Goal: Contribute content: Contribute content

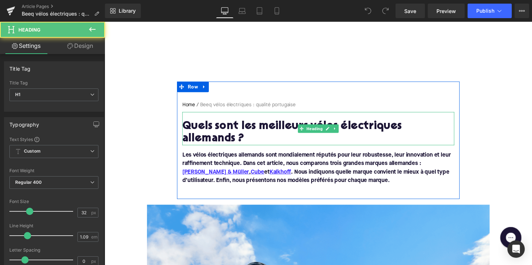
click at [277, 130] on h1 "Quels sont les meilleurs vélos électriques allemands ?" at bounding box center [323, 135] width 279 height 25
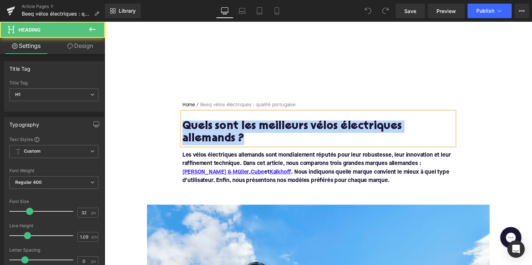
click at [277, 130] on h1 "Quels sont les meilleurs vélos électriques allemands ?" at bounding box center [323, 135] width 279 height 25
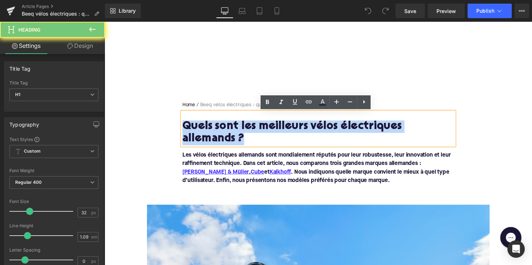
paste div
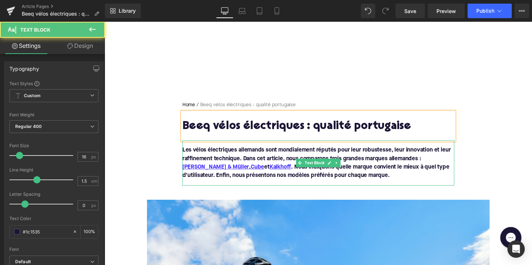
click at [397, 178] on p "Les vélos électriques allemands sont mondialement réputés pour leur robustesse,…" at bounding box center [323, 166] width 279 height 35
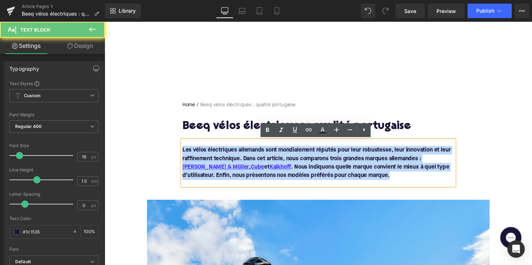
drag, startPoint x: 395, startPoint y: 178, endPoint x: 153, endPoint y: 138, distance: 244.7
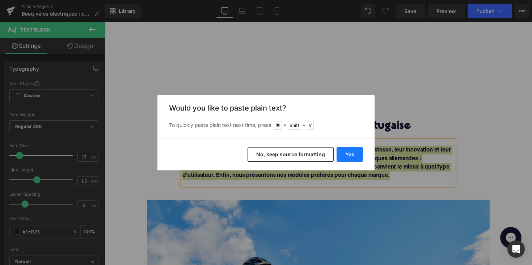
click at [338, 154] on button "Yes" at bounding box center [350, 154] width 26 height 14
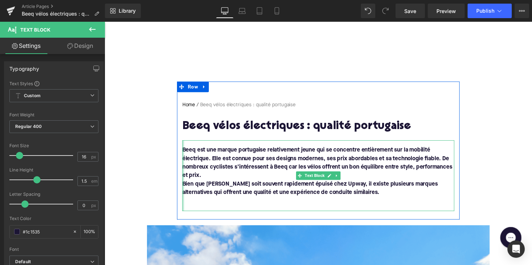
click at [184, 187] on div at bounding box center [185, 179] width 2 height 72
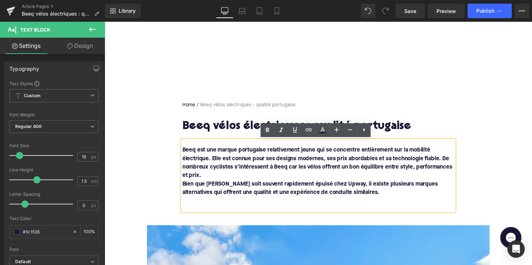
click at [184, 187] on font "Bien que [PERSON_NAME] soit souvent rapidement épuisé chez Upway, il existe plu…" at bounding box center [315, 192] width 262 height 14
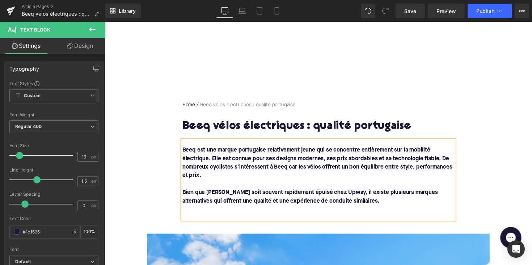
click at [211, 212] on p at bounding box center [323, 214] width 279 height 9
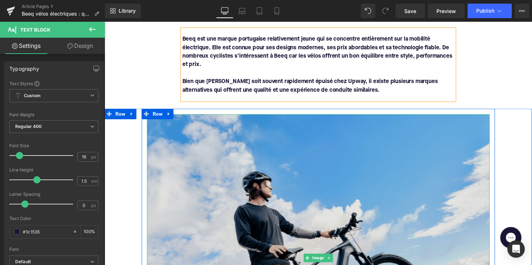
scroll to position [238, 0]
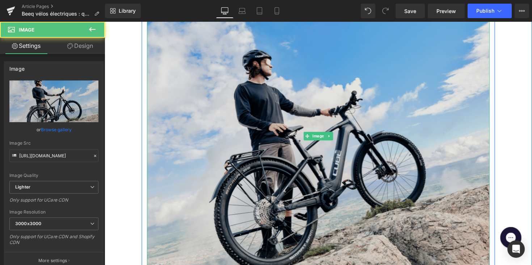
click at [248, 154] on img at bounding box center [323, 139] width 351 height 294
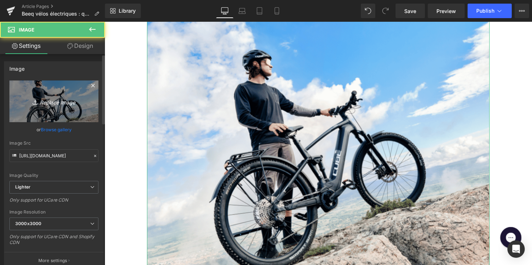
click at [56, 114] on link "Replace Image" at bounding box center [53, 101] width 89 height 42
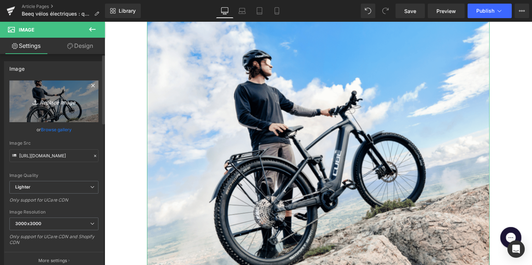
type input "C:\fakepath\header-og-image_0_1599217996.jpg"
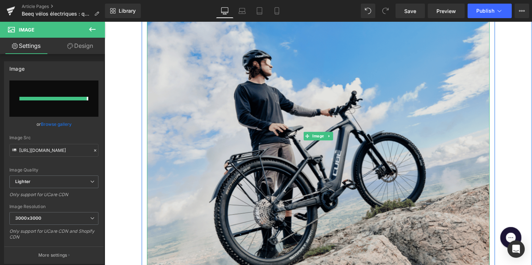
type input "[URL][DOMAIN_NAME]"
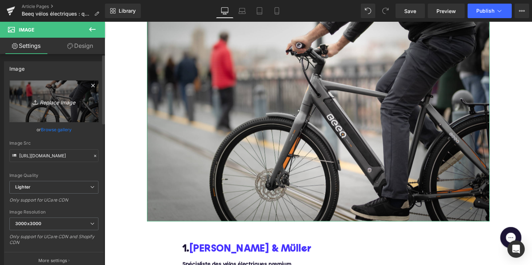
click at [55, 94] on link "Replace Image" at bounding box center [53, 101] width 89 height 42
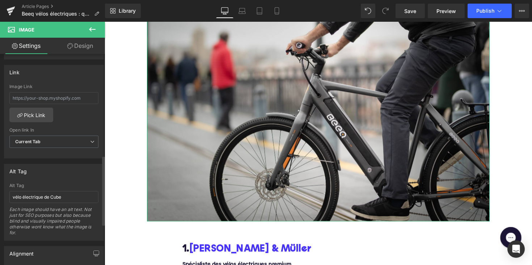
scroll to position [318, 0]
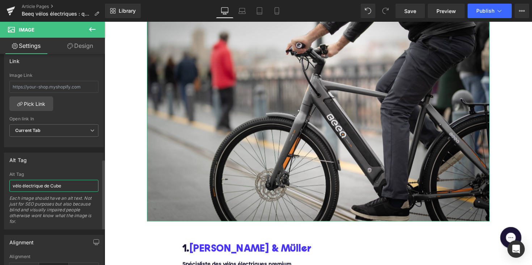
click at [56, 180] on input "vélo électrique de Cube" at bounding box center [53, 186] width 89 height 12
drag, startPoint x: 50, startPoint y: 184, endPoint x: 84, endPoint y: 184, distance: 33.7
click at [84, 184] on input "vélo électrique de Cube" at bounding box center [53, 186] width 89 height 12
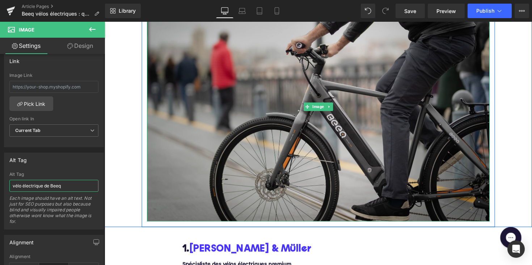
type input "vélo électrique de Beeq"
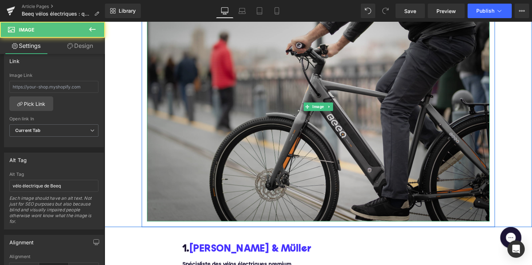
click at [265, 122] on img at bounding box center [323, 109] width 351 height 234
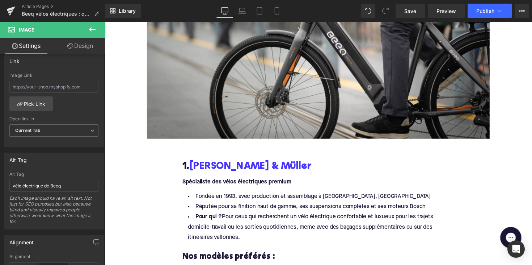
scroll to position [341, 0]
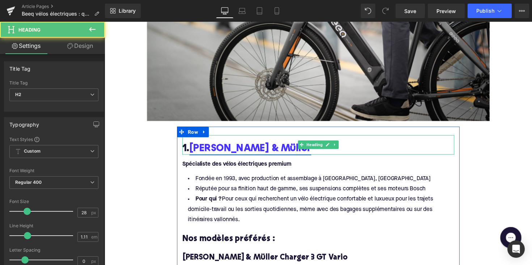
click at [258, 152] on link "[PERSON_NAME] & Müller" at bounding box center [253, 151] width 125 height 11
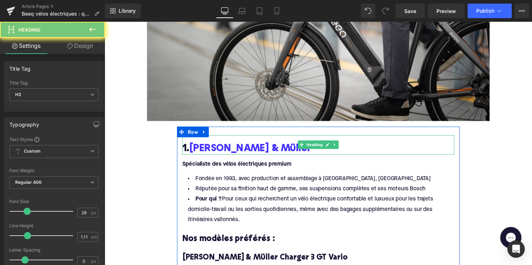
click at [269, 149] on h2 "1. [PERSON_NAME] & Müller" at bounding box center [323, 151] width 279 height 11
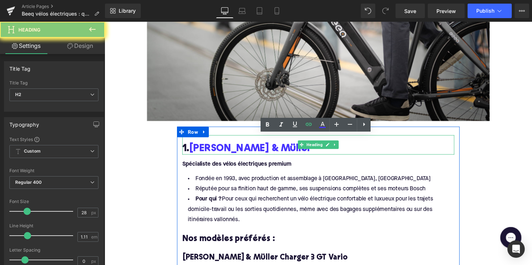
click at [269, 149] on h2 "1. [PERSON_NAME] & Müller" at bounding box center [323, 151] width 279 height 11
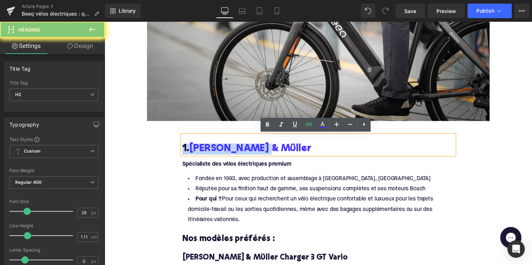
click at [269, 149] on h2 "1. [PERSON_NAME] & Müller" at bounding box center [323, 151] width 279 height 11
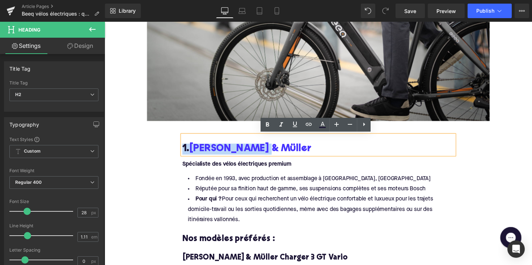
paste div
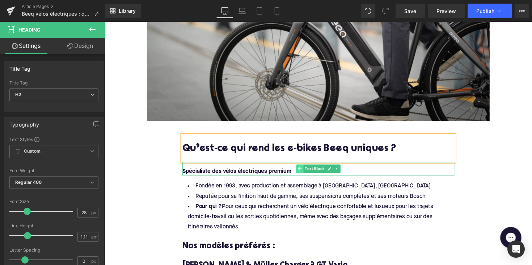
click at [303, 171] on icon at bounding box center [305, 172] width 4 height 4
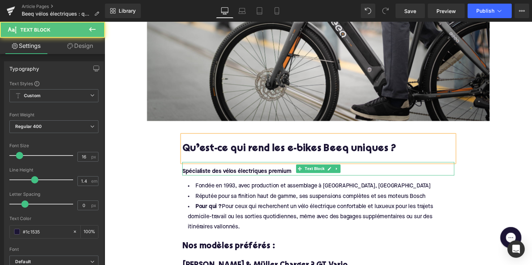
click at [293, 173] on strong "Spécialiste des vélos électriques premium" at bounding box center [239, 175] width 111 height 6
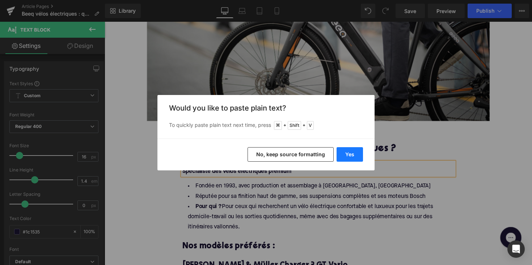
click at [351, 153] on button "Yes" at bounding box center [350, 154] width 26 height 14
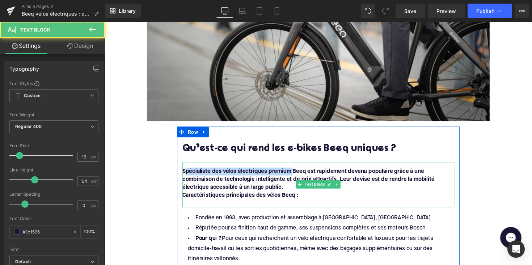
drag, startPoint x: 296, startPoint y: 174, endPoint x: 185, endPoint y: 172, distance: 110.8
click at [185, 172] on strong "Spécialiste des vélos électriques premium Beeq est rapidement devenu populaire …" at bounding box center [313, 183] width 258 height 22
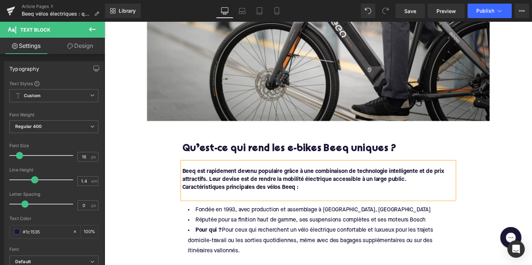
click at [184, 191] on strong "Caractéristiques principales des vélos Beeq :" at bounding box center [243, 191] width 119 height 6
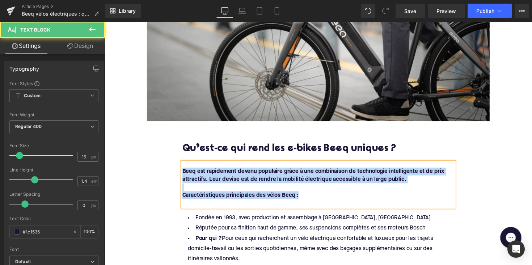
drag, startPoint x: 307, startPoint y: 199, endPoint x: 163, endPoint y: 159, distance: 148.8
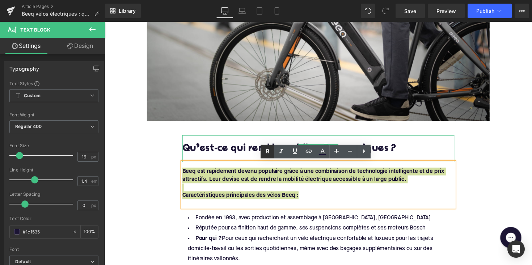
click at [267, 149] on icon at bounding box center [267, 151] width 3 height 4
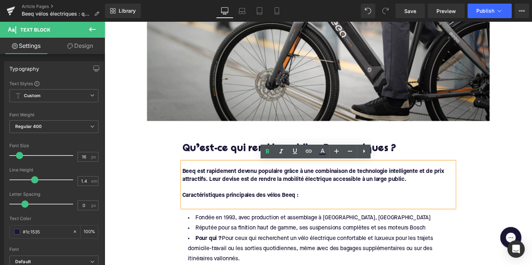
click at [273, 182] on strong "Beeq est rapidement devenu populaire grâce à une combinaison de technologie int…" at bounding box center [318, 179] width 269 height 14
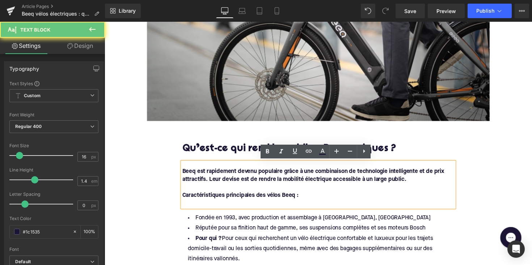
click at [290, 197] on strong "Caractéristiques principales des vélos Beeq :" at bounding box center [243, 199] width 119 height 6
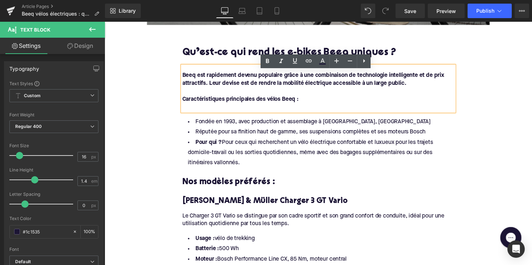
scroll to position [441, 0]
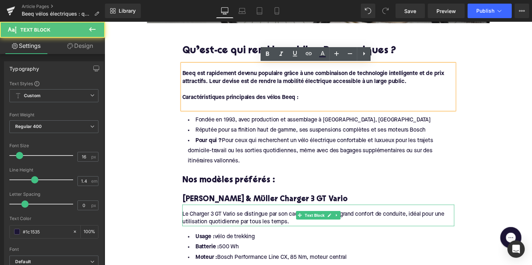
click at [271, 220] on div "Le Charger 3 GT Vario se distingue par son cadre sportif et son grand confort d…" at bounding box center [323, 220] width 279 height 22
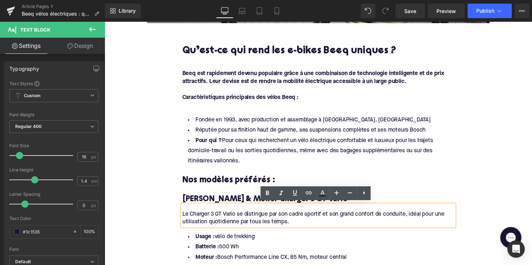
click at [349, 153] on li "Pour qui ? Pour ceux qui recherchent un vélo électrique confortable et luxueux …" at bounding box center [323, 153] width 279 height 31
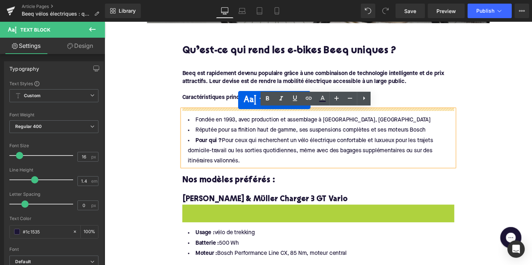
drag, startPoint x: 300, startPoint y: 219, endPoint x: 241, endPoint y: 102, distance: 131.6
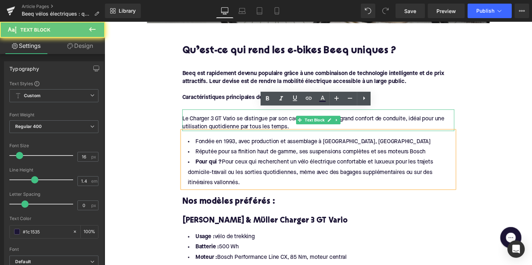
click at [216, 122] on div "Le Charger 3 GT Vario se distingue par son cadre sportif et son grand confort d…" at bounding box center [323, 122] width 279 height 22
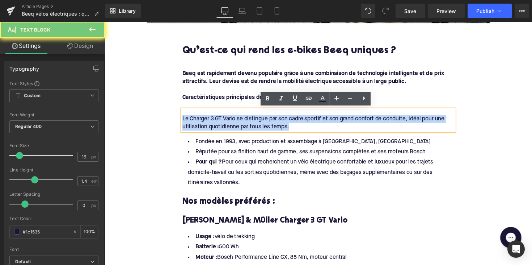
click at [216, 122] on div "Le Charger 3 GT Vario se distingue par son cadre sportif et son grand confort d…" at bounding box center [323, 122] width 279 height 22
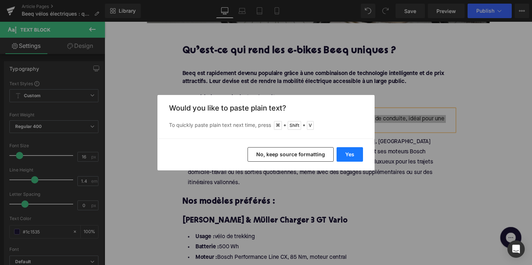
click at [350, 156] on button "Yes" at bounding box center [350, 154] width 26 height 14
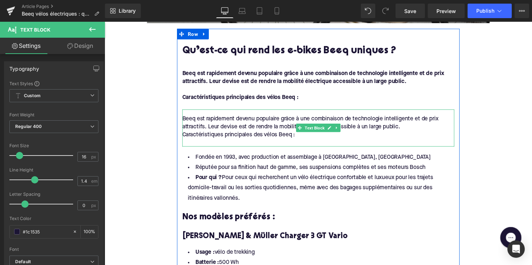
click at [184, 136] on div "Beeq est rapidement devenu populaire grâce à une combinaison de technologie int…" at bounding box center [323, 130] width 279 height 38
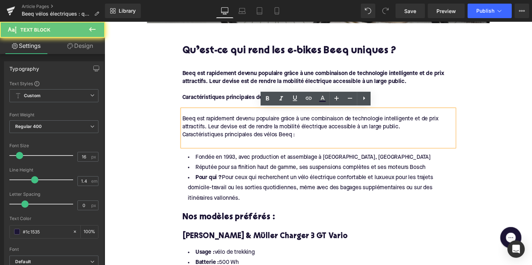
click at [184, 136] on div "Caractéristiques principales des vélos Beeq :" at bounding box center [323, 138] width 279 height 8
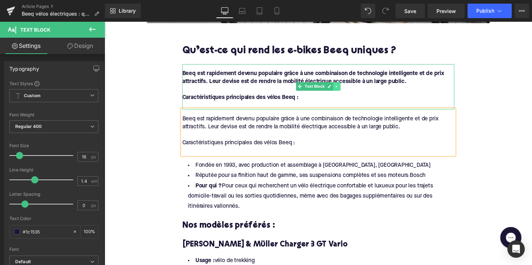
click at [344, 88] on link at bounding box center [343, 88] width 8 height 9
click at [344, 88] on icon at bounding box center [346, 88] width 4 height 4
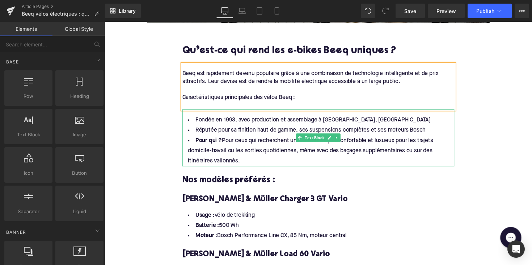
click at [246, 165] on li "Pour qui ? Pour ceux qui recherchent un vélo électrique confortable et luxueux …" at bounding box center [323, 153] width 279 height 31
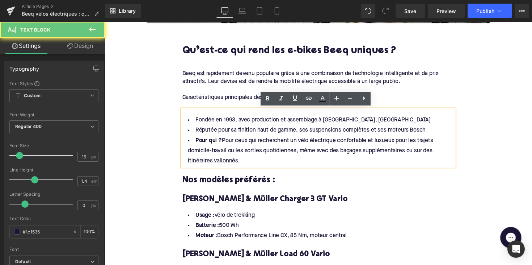
drag, startPoint x: 246, startPoint y: 165, endPoint x: 188, endPoint y: 122, distance: 72.3
click at [188, 122] on ul "Fondée en 1993, avec production et assemblage à [GEOGRAPHIC_DATA], Allemagne Ré…" at bounding box center [323, 143] width 279 height 52
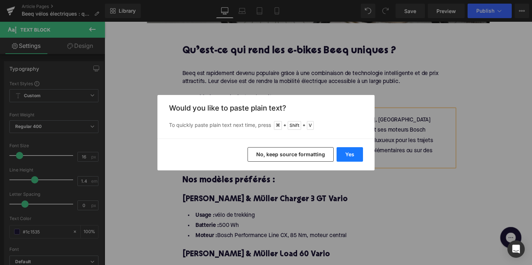
click at [340, 159] on button "Yes" at bounding box center [350, 154] width 26 height 14
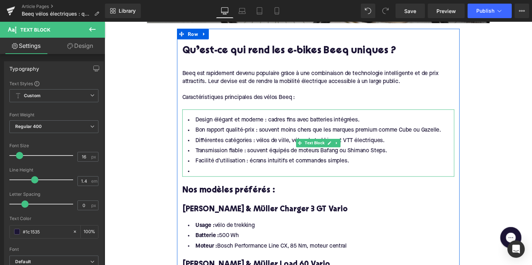
click at [203, 170] on li at bounding box center [323, 175] width 279 height 10
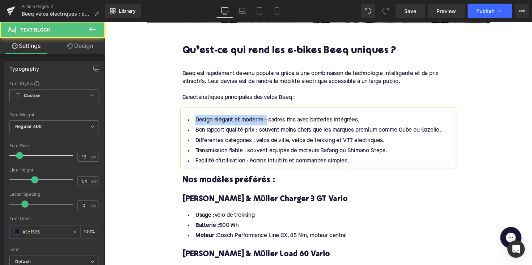
drag, startPoint x: 268, startPoint y: 122, endPoint x: 170, endPoint y: 119, distance: 97.8
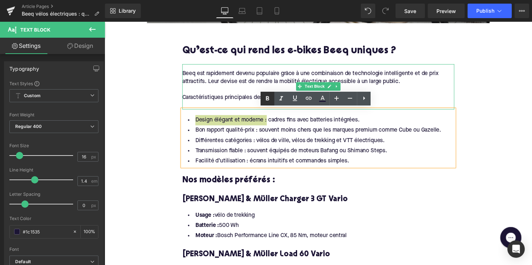
click at [265, 101] on icon at bounding box center [267, 98] width 9 height 9
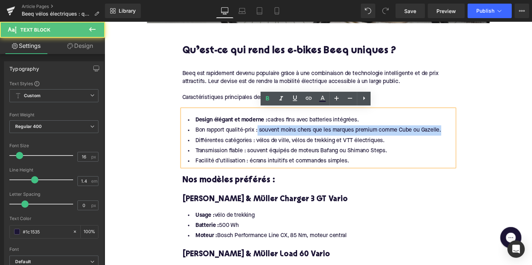
drag, startPoint x: 259, startPoint y: 132, endPoint x: 183, endPoint y: 136, distance: 75.4
click at [184, 136] on li "Bon rapport qualité-prix : souvent moins chers que les marques premium comme Cu…" at bounding box center [323, 133] width 279 height 10
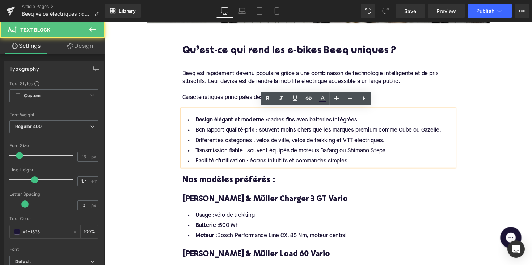
click at [198, 129] on li "Bon rapport qualité-prix : souvent moins chers que les marques premium comme Cu…" at bounding box center [323, 133] width 279 height 10
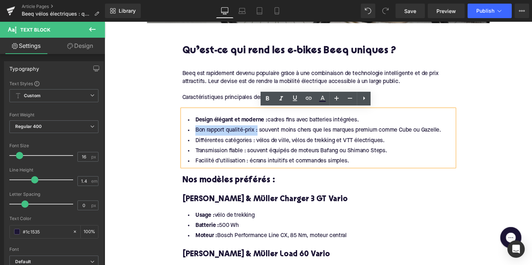
drag, startPoint x: 195, startPoint y: 131, endPoint x: 259, endPoint y: 131, distance: 64.4
click at [259, 131] on li "Bon rapport qualité-prix : souvent moins chers que les marques premium comme Cu…" at bounding box center [323, 133] width 279 height 10
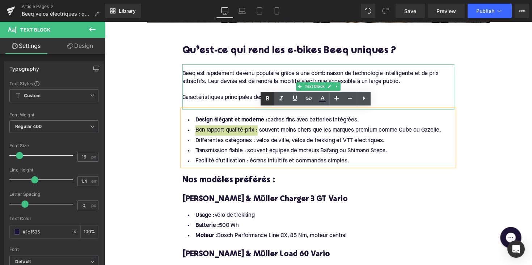
click at [268, 97] on icon at bounding box center [267, 98] width 9 height 9
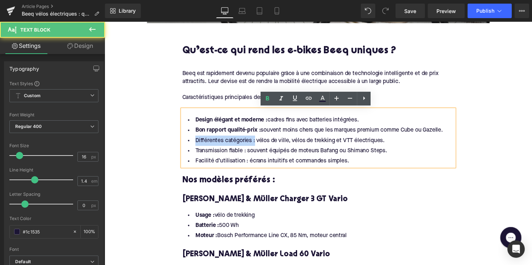
drag, startPoint x: 255, startPoint y: 144, endPoint x: 176, endPoint y: 140, distance: 79.3
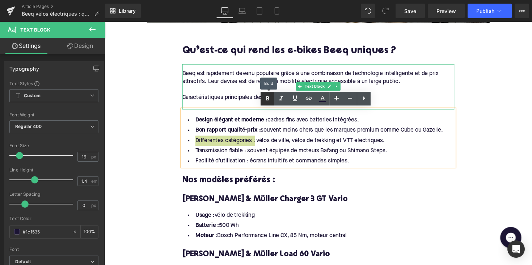
click at [261, 103] on link at bounding box center [268, 99] width 14 height 14
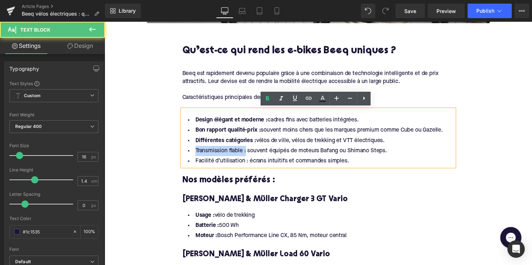
drag, startPoint x: 247, startPoint y: 154, endPoint x: 190, endPoint y: 143, distance: 57.8
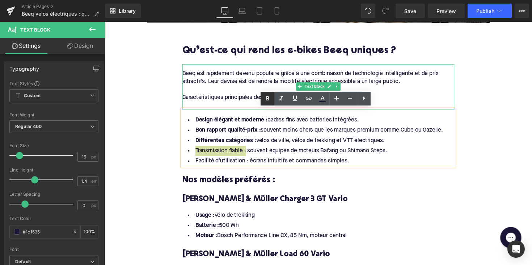
click at [265, 101] on icon at bounding box center [267, 98] width 9 height 9
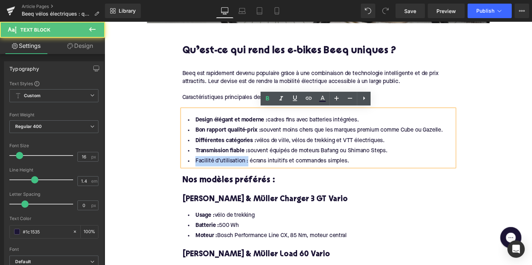
drag, startPoint x: 247, startPoint y: 164, endPoint x: 193, endPoint y: 165, distance: 53.9
click at [193, 165] on li "Facilité d’utilisation : écrans intuitifs et commandes simples." at bounding box center [323, 164] width 279 height 10
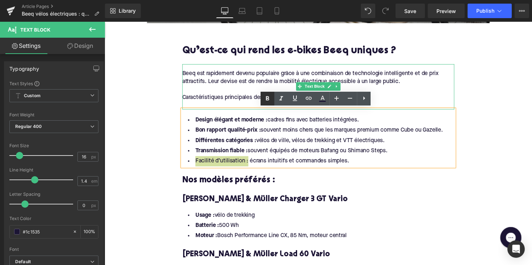
click at [263, 103] on link at bounding box center [268, 99] width 14 height 14
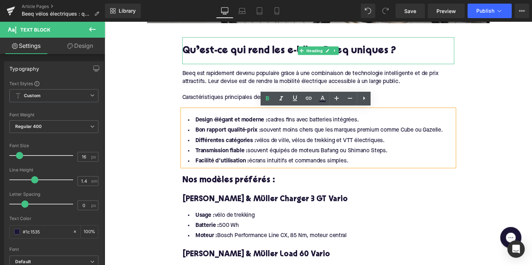
click at [267, 49] on h2 "Qu’est-ce qui rend les e-bikes Beeq uniques ?" at bounding box center [323, 51] width 279 height 11
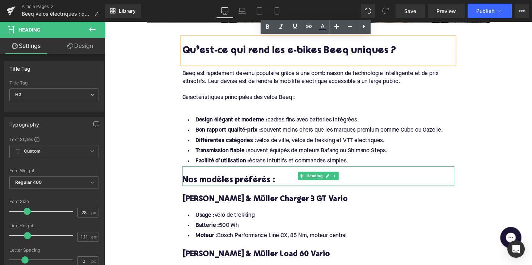
click at [242, 182] on h3 "Nos modèles préférés :" at bounding box center [323, 183] width 279 height 11
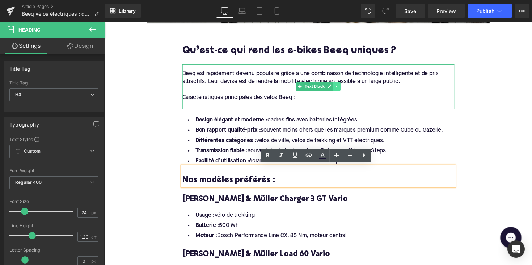
click at [339, 87] on link at bounding box center [343, 88] width 8 height 9
click at [337, 88] on icon at bounding box center [339, 88] width 4 height 4
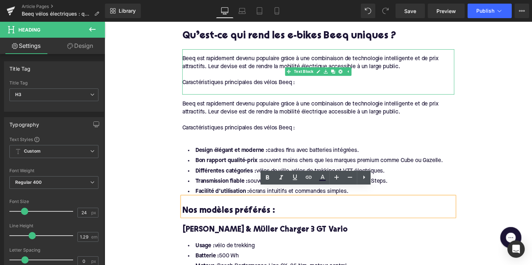
scroll to position [466, 0]
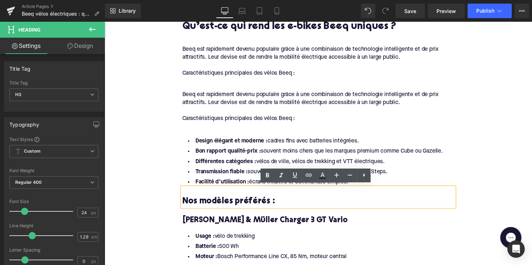
click at [310, 107] on span "Text Block" at bounding box center [319, 109] width 23 height 9
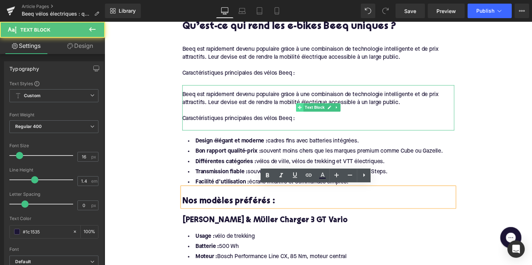
click at [303, 109] on icon at bounding box center [305, 109] width 4 height 4
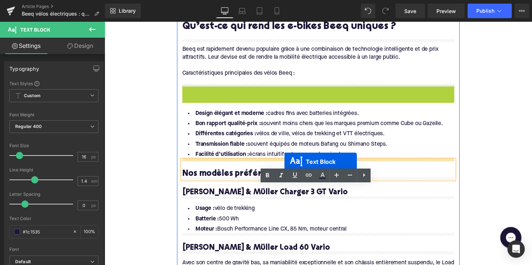
drag, startPoint x: 302, startPoint y: 109, endPoint x: 289, endPoint y: 164, distance: 56.9
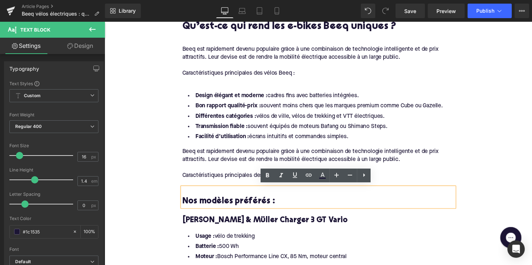
click at [223, 159] on div "Beeq est rapidement devenu populaire grâce à une combinaison de technologie int…" at bounding box center [323, 168] width 279 height 46
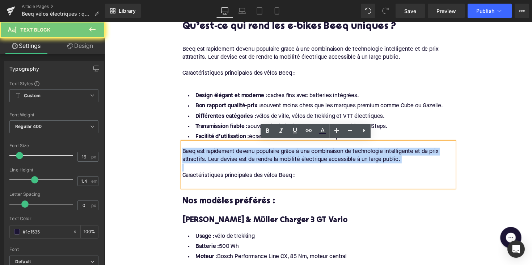
click at [223, 159] on div "Beeq est rapidement devenu populaire grâce à une combinaison de technologie int…" at bounding box center [323, 168] width 279 height 46
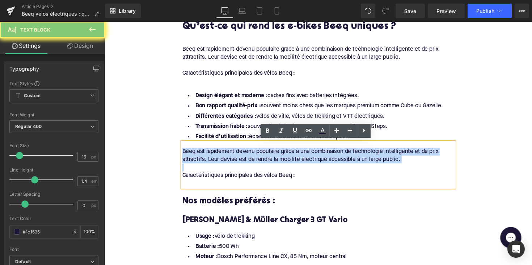
click at [284, 167] on div at bounding box center [323, 171] width 279 height 8
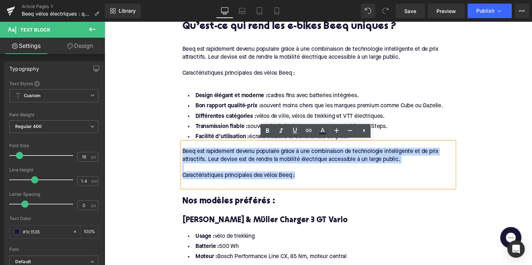
drag, startPoint x: 308, startPoint y: 178, endPoint x: 180, endPoint y: 151, distance: 130.9
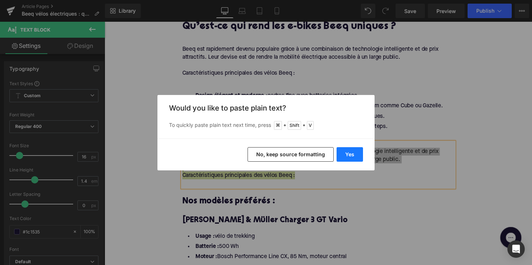
click at [353, 155] on button "Yes" at bounding box center [350, 154] width 26 height 14
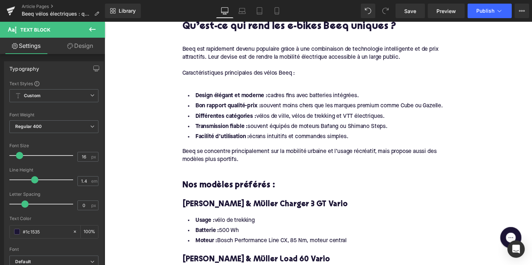
click at [244, 192] on div "Nos modèles préférés : Heading" at bounding box center [323, 185] width 279 height 20
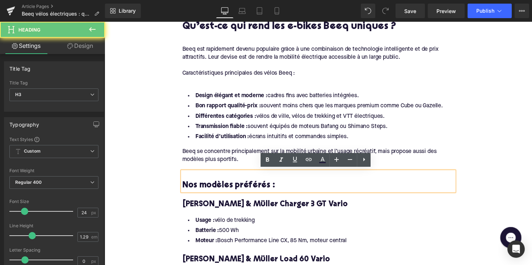
click at [244, 192] on h3 "Nos modèles préférés :" at bounding box center [323, 188] width 279 height 11
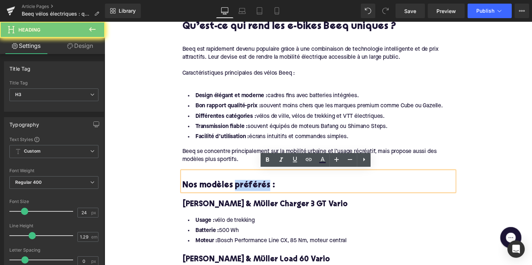
click at [244, 190] on h3 "Nos modèles préférés :" at bounding box center [323, 188] width 279 height 11
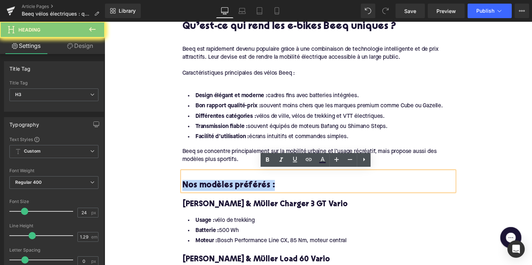
click at [244, 190] on h3 "Nos modèles préférés :" at bounding box center [323, 188] width 279 height 11
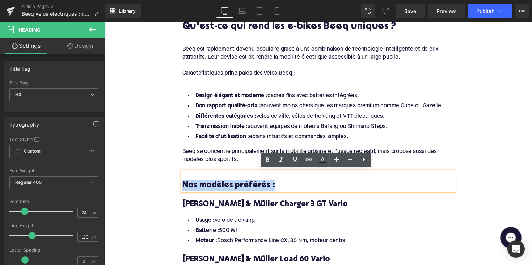
paste div
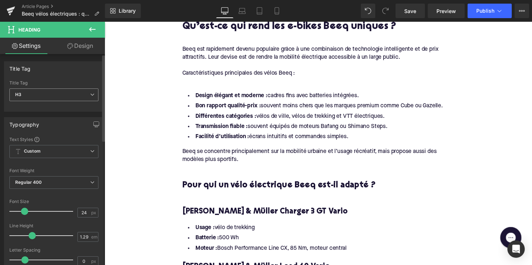
click at [51, 94] on span "H3" at bounding box center [53, 94] width 89 height 13
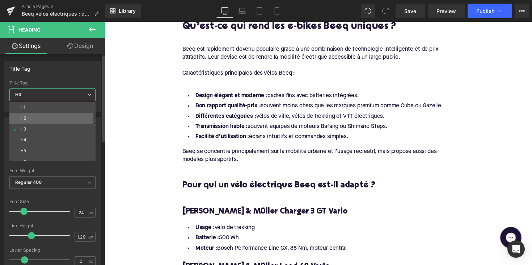
click at [48, 117] on li "H2" at bounding box center [53, 118] width 89 height 11
type input "28"
type input "1.11"
type input "100"
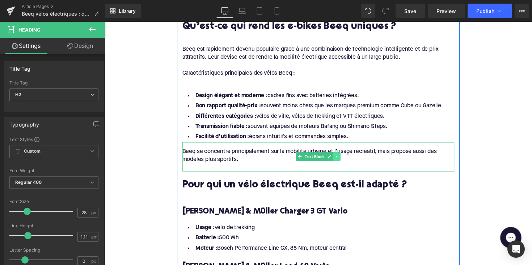
click at [343, 157] on icon at bounding box center [343, 159] width 4 height 4
click at [339, 157] on icon at bounding box center [339, 159] width 4 height 4
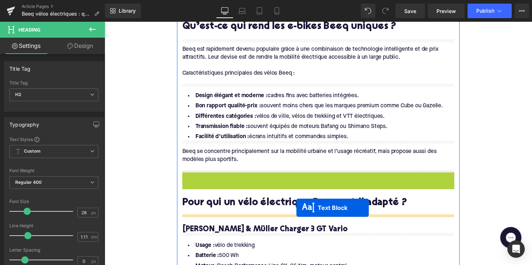
drag, startPoint x: 302, startPoint y: 188, endPoint x: 301, endPoint y: 212, distance: 24.3
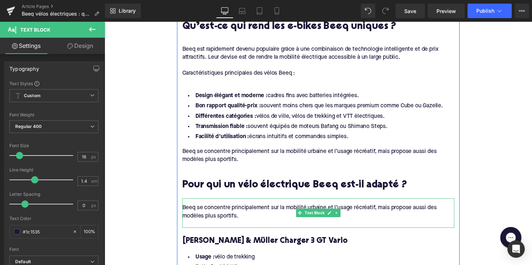
click at [215, 212] on div "Beeq se concentre principalement sur la mobilité urbaine et l’usage récréatif, …" at bounding box center [323, 217] width 279 height 30
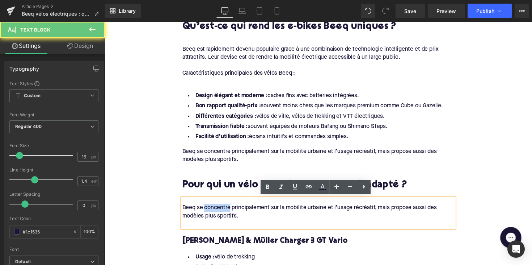
click at [215, 212] on div "Beeq se concentre principalement sur la mobilité urbaine et l’usage récréatif, …" at bounding box center [323, 217] width 279 height 30
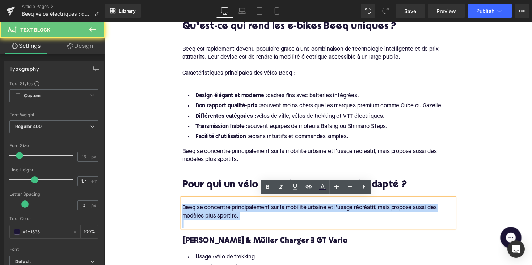
click at [215, 212] on div "Beeq se concentre principalement sur la mobilité urbaine et l’usage récréatif, …" at bounding box center [323, 217] width 279 height 30
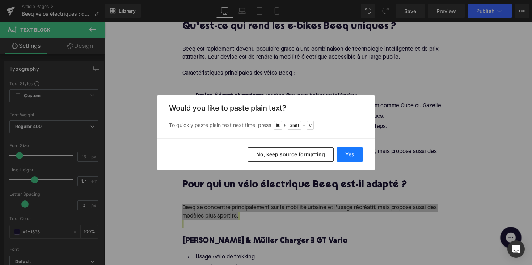
click at [355, 156] on button "Yes" at bounding box center [350, 154] width 26 height 14
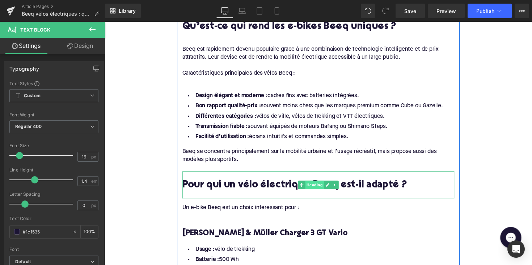
click at [322, 186] on span "Heading" at bounding box center [319, 188] width 19 height 9
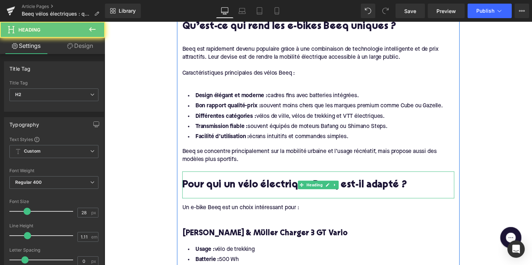
click at [263, 186] on h2 "Pour qui un vélo électrique Beeq est-il adapté ?" at bounding box center [323, 188] width 279 height 11
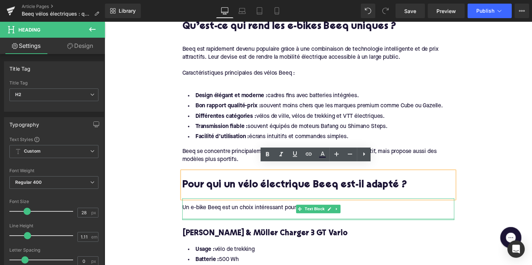
scroll to position [519, 0]
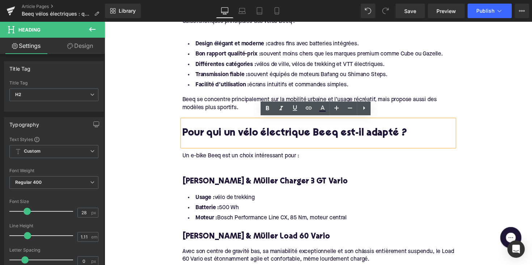
click at [255, 207] on li "Batterie : 500 Wh" at bounding box center [323, 212] width 279 height 10
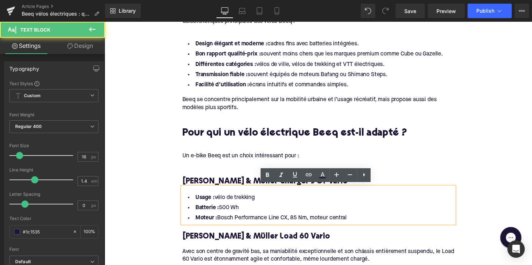
click at [224, 164] on div at bounding box center [323, 168] width 279 height 8
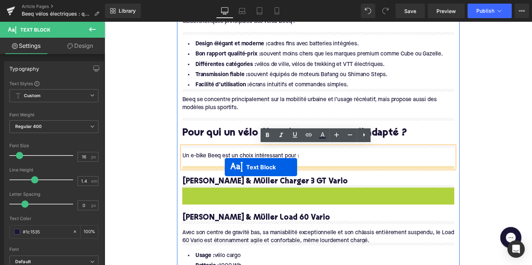
drag, startPoint x: 303, startPoint y: 207, endPoint x: 228, endPoint y: 170, distance: 84.2
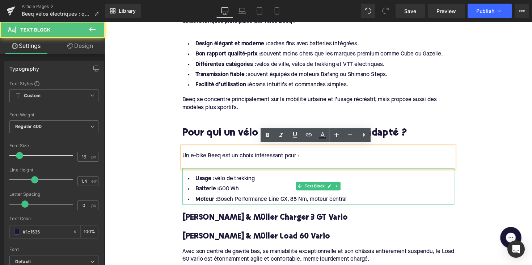
click at [355, 202] on li "Moteur : Bosch Performance Line CX, 85 Nm, moteur central" at bounding box center [323, 203] width 279 height 10
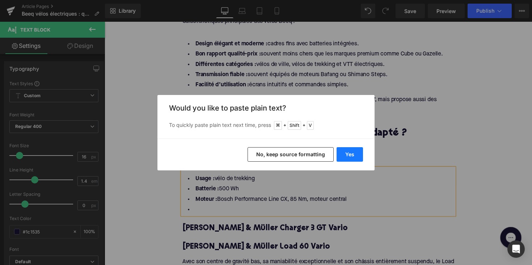
click at [338, 157] on button "Yes" at bounding box center [350, 154] width 26 height 14
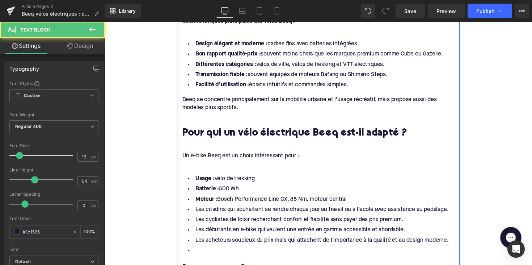
drag, startPoint x: 360, startPoint y: 203, endPoint x: 180, endPoint y: 166, distance: 184.0
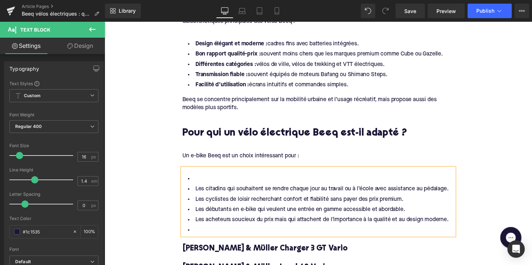
click at [201, 182] on li at bounding box center [323, 182] width 279 height 10
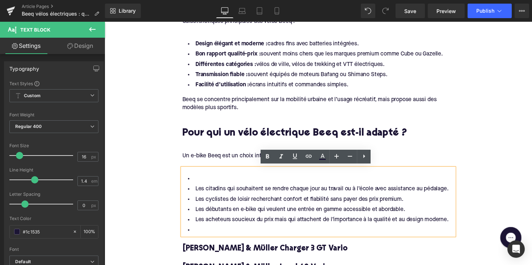
click at [194, 193] on li "Les citadins qui souhaitent se rendre chaque jour au travail ou à l’école avec …" at bounding box center [323, 193] width 279 height 10
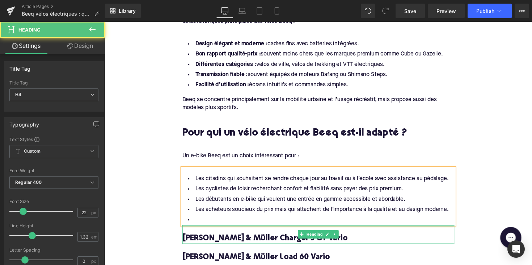
click at [201, 230] on div at bounding box center [323, 231] width 279 height 2
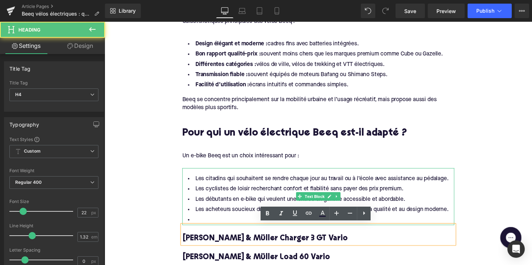
click at [198, 222] on li at bounding box center [323, 224] width 279 height 10
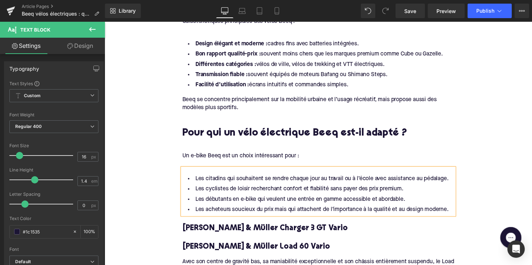
click at [236, 191] on li "Les cyclistes de loisir recherchant confort et fiabilité sans payer des prix pr…" at bounding box center [323, 193] width 279 height 10
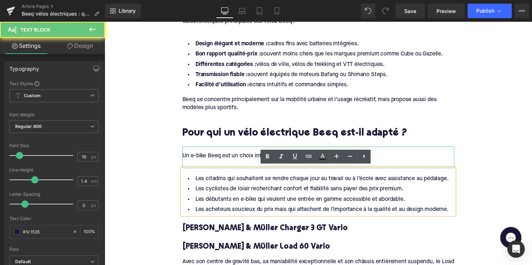
click at [202, 164] on div at bounding box center [323, 168] width 279 height 8
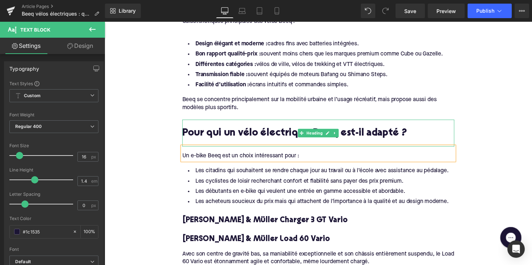
click at [329, 102] on link at bounding box center [332, 106] width 8 height 9
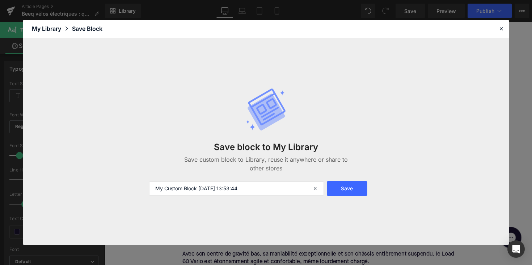
click at [333, 106] on div "Save block to My Library Save custom block to Library, reuse it anywhere or sha…" at bounding box center [266, 141] width 243 height 137
click at [499, 29] on icon at bounding box center [501, 28] width 7 height 7
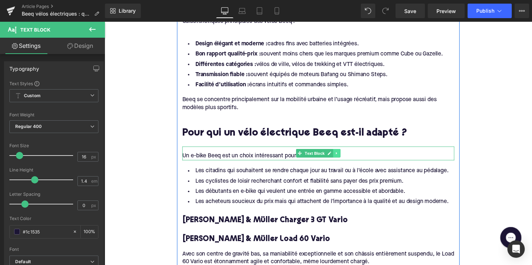
click at [341, 156] on icon at bounding box center [343, 156] width 4 height 4
click at [337, 156] on icon at bounding box center [339, 156] width 4 height 4
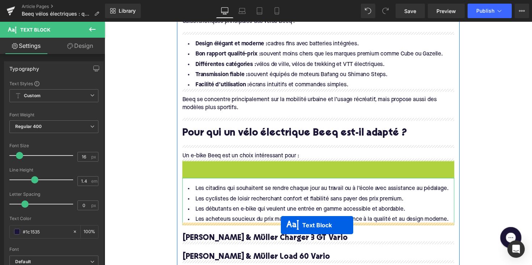
drag, startPoint x: 301, startPoint y: 170, endPoint x: 285, endPoint y: 230, distance: 61.5
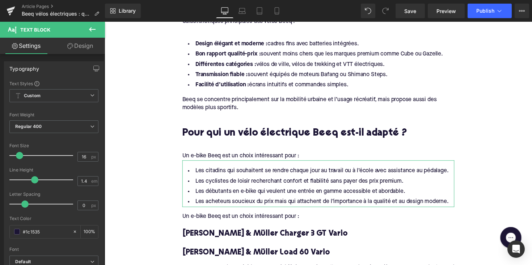
click at [215, 218] on div "Un e-bike Beeq est un choix intéressant pour :" at bounding box center [323, 221] width 279 height 8
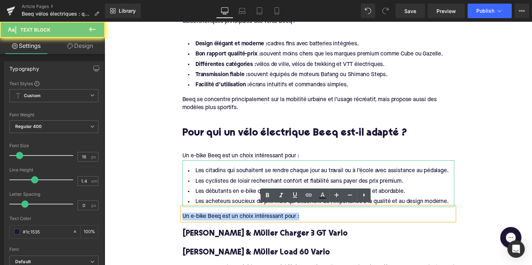
click at [215, 218] on div "Un e-bike Beeq est un choix intéressant pour :" at bounding box center [323, 221] width 279 height 8
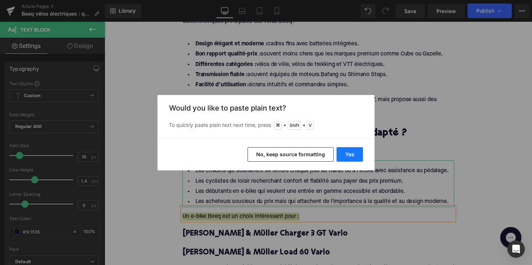
click at [345, 153] on button "Yes" at bounding box center [350, 154] width 26 height 14
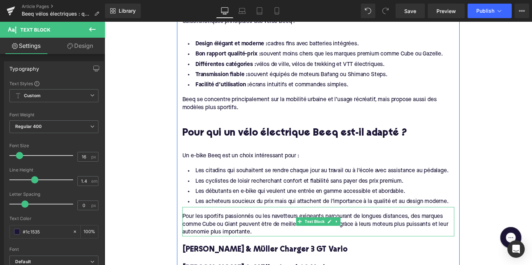
scroll to position [557, 0]
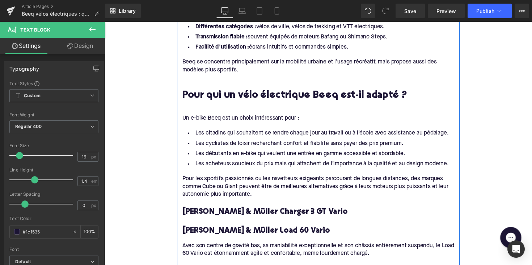
click at [245, 219] on div "[PERSON_NAME] & Müller Charger 3 GT Vario Heading" at bounding box center [323, 212] width 279 height 19
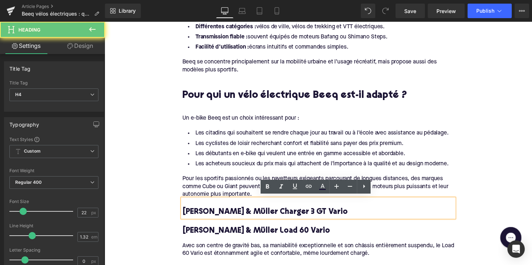
click at [245, 219] on h4 "[PERSON_NAME] & Müller Charger 3 GT Vario" at bounding box center [323, 216] width 279 height 10
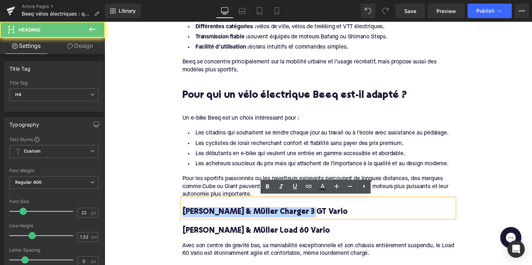
click at [245, 219] on h4 "[PERSON_NAME] & Müller Charger 3 GT Vario" at bounding box center [323, 216] width 279 height 10
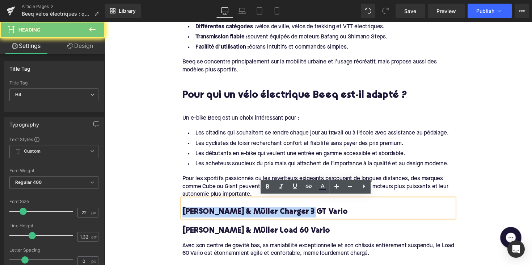
paste div
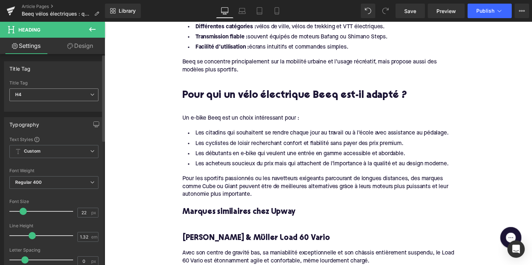
click at [63, 96] on span "H4" at bounding box center [53, 94] width 89 height 13
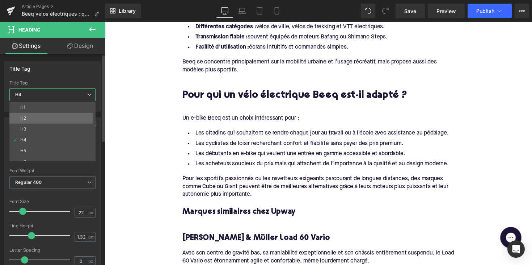
click at [58, 121] on li "H2" at bounding box center [53, 118] width 89 height 11
type input "28"
type input "1.11"
type input "100"
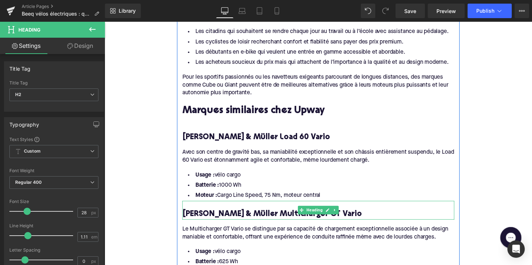
scroll to position [656, 0]
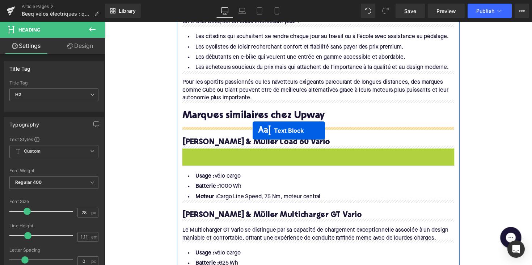
drag, startPoint x: 302, startPoint y: 161, endPoint x: 256, endPoint y: 133, distance: 53.9
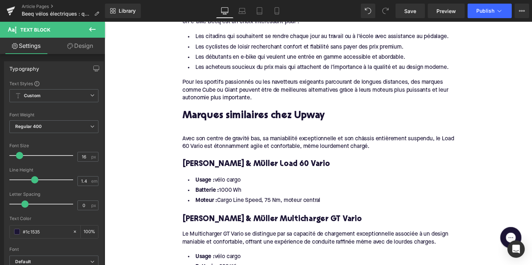
click at [254, 141] on div "Avec son centre de gravité bas, sa maniabilité exceptionnelle et son châssis en…" at bounding box center [323, 143] width 279 height 22
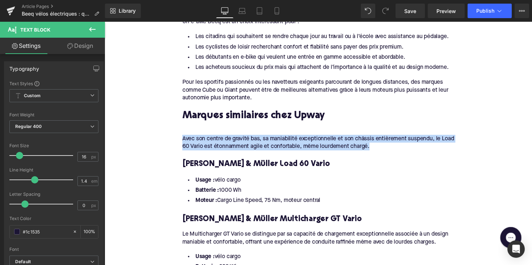
click at [254, 141] on div "Avec son centre de gravité bas, sa maniabilité exceptionnelle et son châssis en…" at bounding box center [323, 143] width 279 height 22
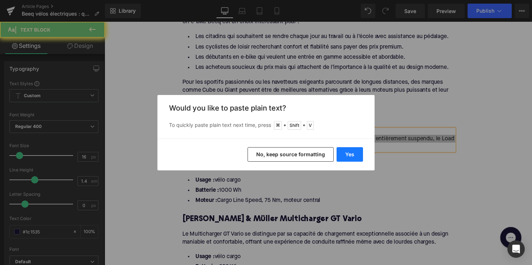
click at [348, 158] on button "Yes" at bounding box center [350, 154] width 26 height 14
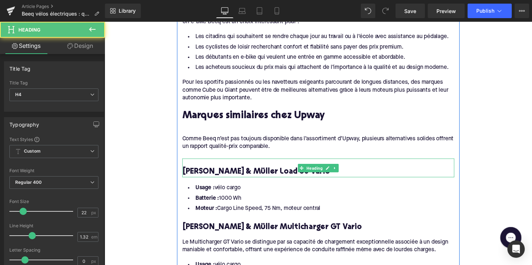
click at [232, 170] on h4 "[PERSON_NAME] & Müller Load 60 Vario" at bounding box center [323, 175] width 279 height 10
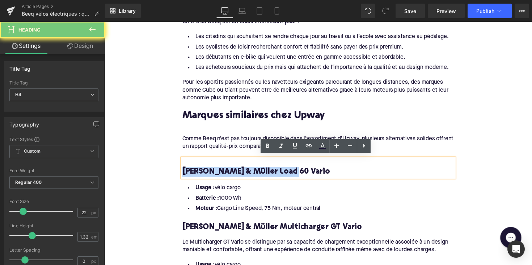
paste div
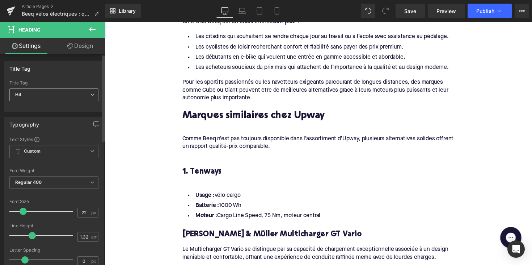
click at [66, 94] on span "H4" at bounding box center [53, 94] width 89 height 13
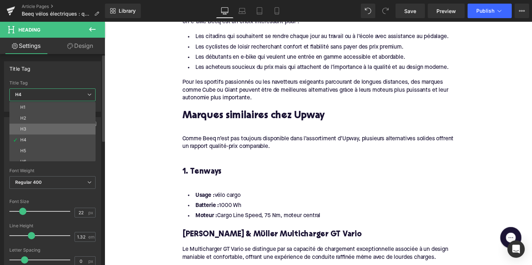
click at [59, 128] on li "H3" at bounding box center [53, 128] width 89 height 11
type input "24"
type input "1.29"
type input "100"
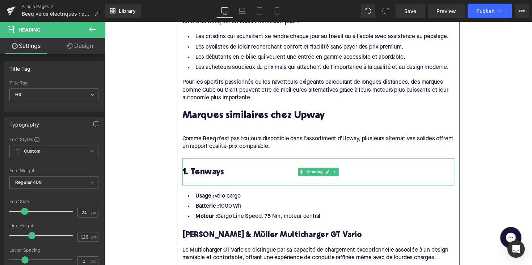
click at [193, 182] on div at bounding box center [323, 186] width 279 height 8
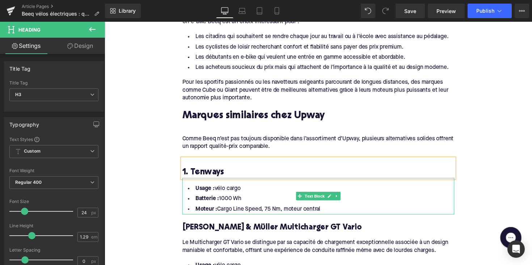
click at [331, 208] on li "Moteur : Cargo Line Speed, 75 Nm, moteur central" at bounding box center [323, 213] width 279 height 10
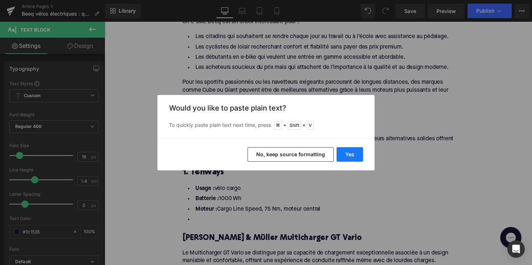
click at [343, 160] on button "Yes" at bounding box center [350, 154] width 26 height 14
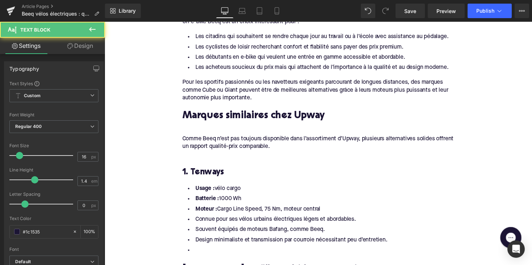
drag, startPoint x: 329, startPoint y: 209, endPoint x: 175, endPoint y: 187, distance: 156.1
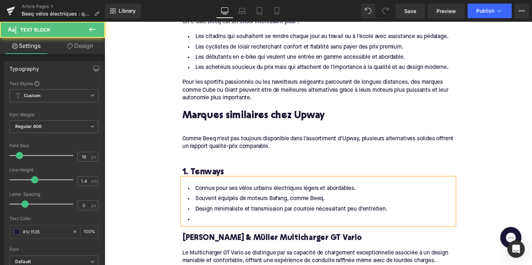
click at [197, 219] on li at bounding box center [323, 224] width 279 height 10
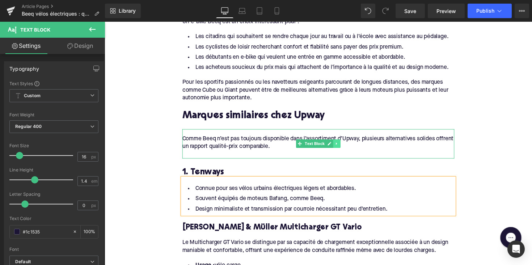
click at [344, 146] on link at bounding box center [343, 146] width 8 height 9
click at [337, 146] on icon at bounding box center [339, 146] width 4 height 4
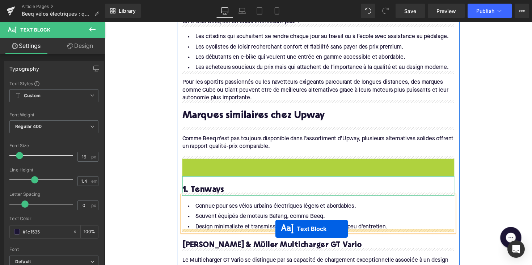
drag, startPoint x: 304, startPoint y: 176, endPoint x: 280, endPoint y: 233, distance: 62.8
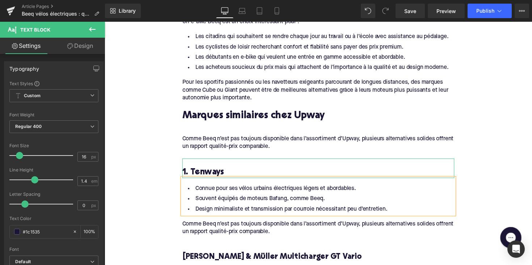
click at [243, 228] on div "Comme Beeq n’est pas toujours disponible dans l’assortiment d’Upway, plusieurs …" at bounding box center [323, 234] width 279 height 30
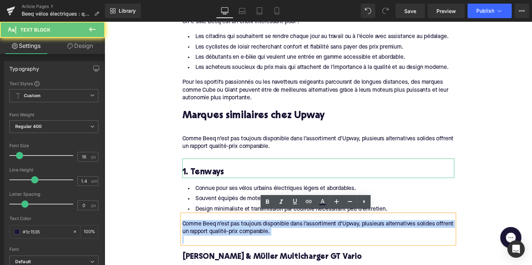
click at [243, 228] on div "Comme Beeq n’est pas toujours disponible dans l’assortiment d’Upway, plusieurs …" at bounding box center [323, 234] width 279 height 30
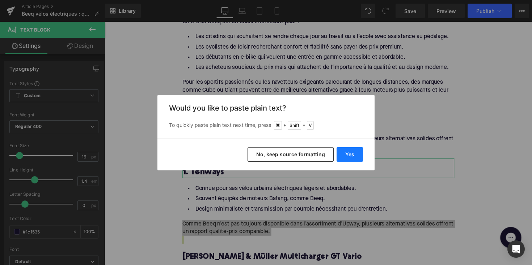
click at [347, 157] on button "Yes" at bounding box center [350, 154] width 26 height 14
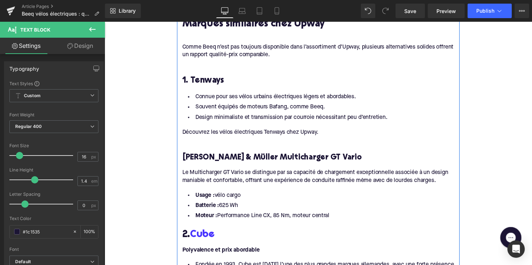
scroll to position [756, 0]
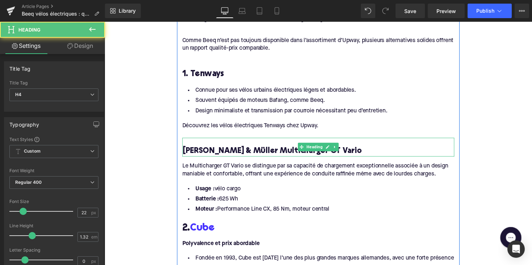
click at [232, 149] on h4 "[PERSON_NAME] & Müller Multicharger GT Vario" at bounding box center [323, 154] width 279 height 10
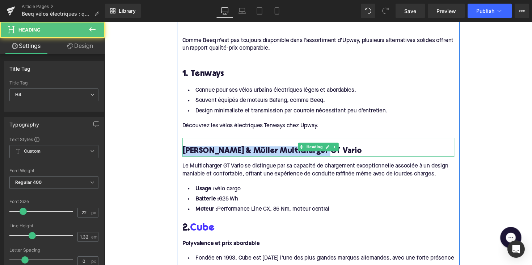
click at [232, 149] on h4 "[PERSON_NAME] & Müller Multicharger GT Vario" at bounding box center [323, 154] width 279 height 10
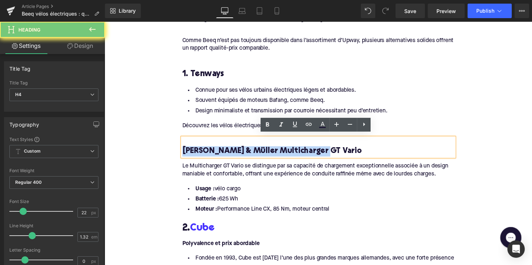
paste div
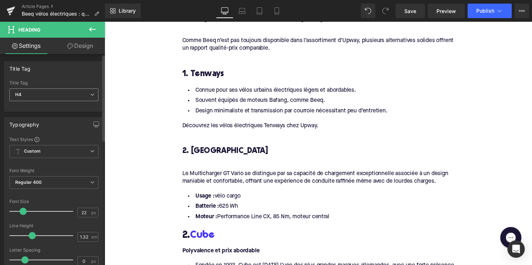
click at [63, 93] on span "H4" at bounding box center [53, 94] width 89 height 13
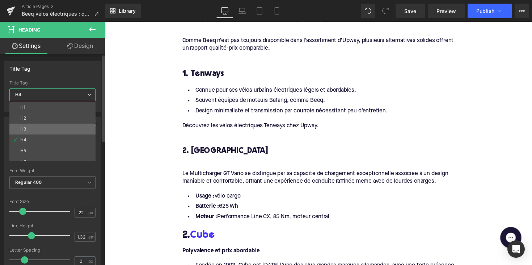
click at [59, 125] on li "H3" at bounding box center [53, 128] width 89 height 11
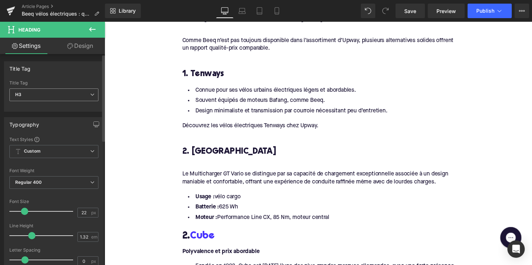
type input "24"
type input "1.29"
type input "100"
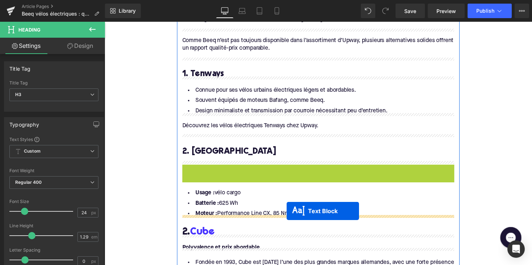
drag, startPoint x: 302, startPoint y: 176, endPoint x: 291, endPoint y: 215, distance: 41.3
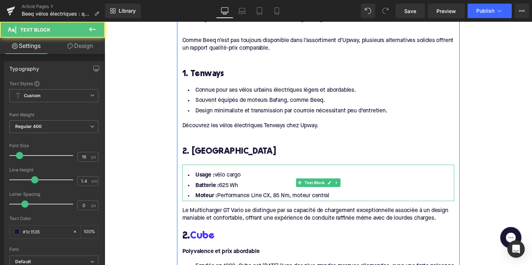
click at [341, 198] on li "Moteur : Performance Line CX, 85 Nm, moteur central" at bounding box center [323, 200] width 279 height 10
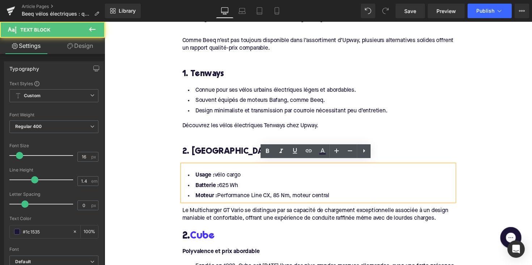
click at [337, 198] on li "Moteur : Performance Line CX, 85 Nm, moteur central" at bounding box center [323, 200] width 279 height 10
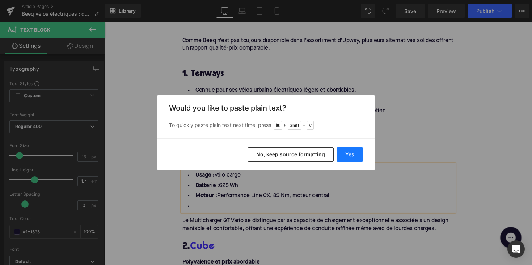
click at [345, 156] on button "Yes" at bounding box center [350, 154] width 26 height 14
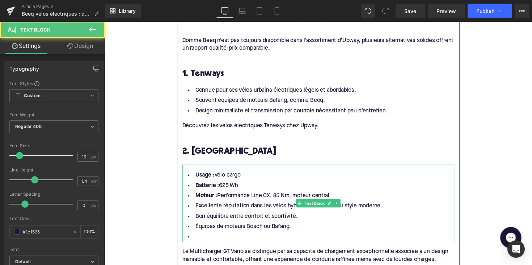
drag, startPoint x: 345, startPoint y: 193, endPoint x: 185, endPoint y: 170, distance: 162.0
click at [185, 174] on ul "Usage : vélo cargo Batterie : 625 Wh Moteur : Performance Line CX, 85 Nm, moteu…" at bounding box center [323, 210] width 279 height 73
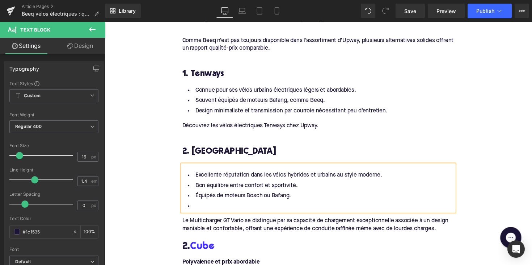
click at [201, 206] on li at bounding box center [323, 210] width 279 height 10
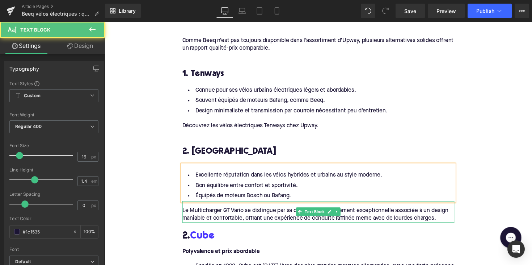
click at [232, 211] on div "Le Multicharger GT Vario se distingue par sa capacité de chargement exceptionne…" at bounding box center [323, 216] width 279 height 22
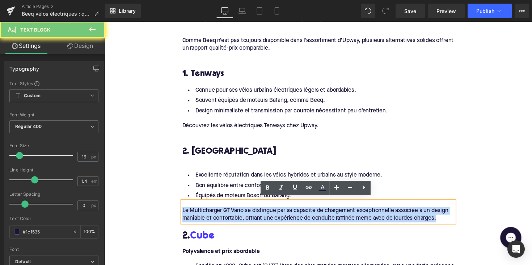
click at [232, 211] on div "Le Multicharger GT Vario se distingue par sa capacité de chargement exceptionne…" at bounding box center [323, 216] width 279 height 22
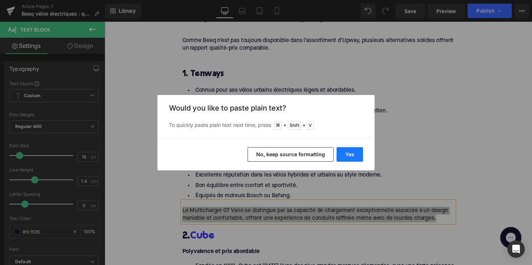
click at [343, 155] on button "Yes" at bounding box center [350, 154] width 26 height 14
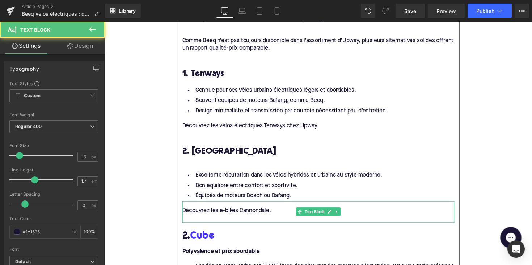
click at [235, 219] on div at bounding box center [323, 223] width 279 height 8
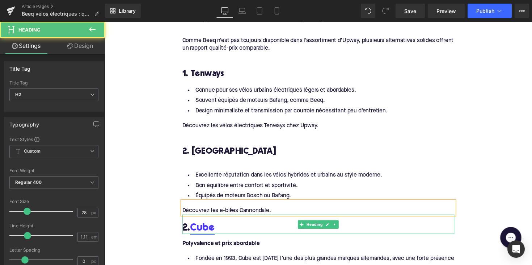
click at [202, 230] on link "Cube" at bounding box center [204, 233] width 25 height 11
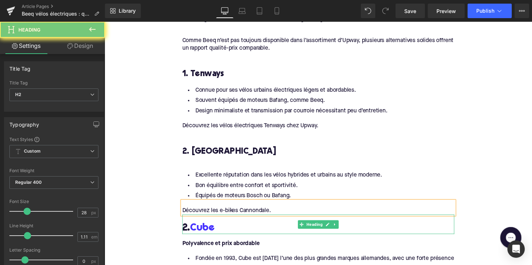
click at [240, 231] on h2 "2. Cube" at bounding box center [323, 233] width 279 height 11
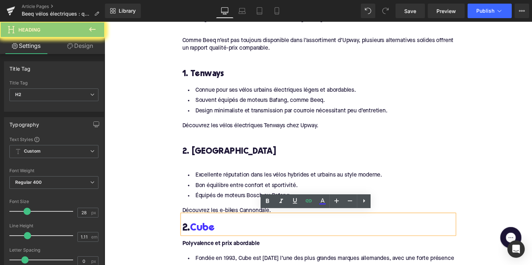
click at [240, 231] on h2 "2. Cube" at bounding box center [323, 233] width 279 height 11
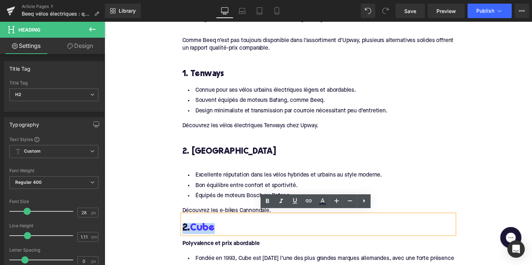
paste div
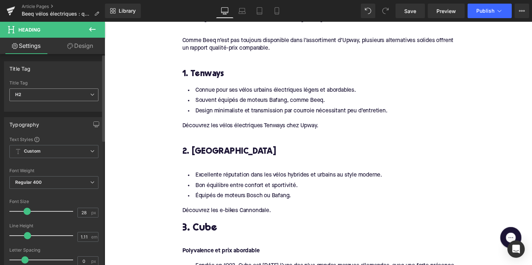
click at [59, 93] on span "H2" at bounding box center [53, 94] width 89 height 13
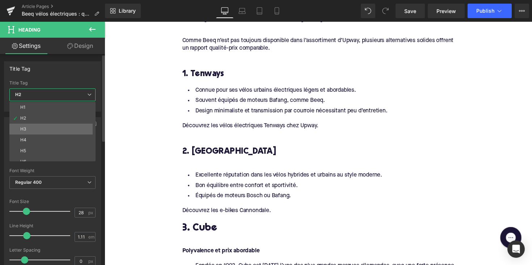
click at [55, 126] on li "H3" at bounding box center [53, 128] width 89 height 11
type input "24"
type input "1.29"
type input "100"
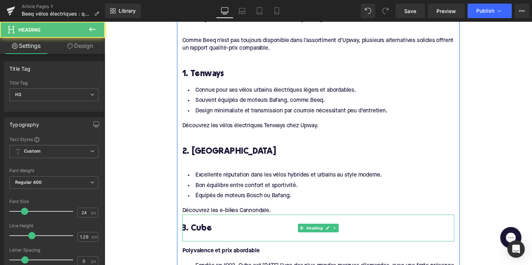
click at [199, 239] on div at bounding box center [323, 243] width 279 height 8
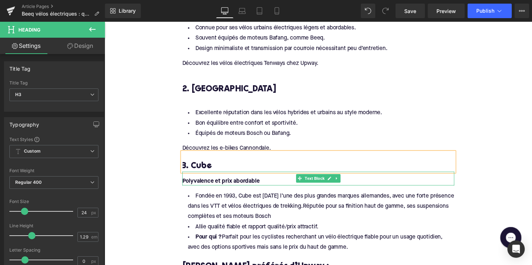
scroll to position [823, 0]
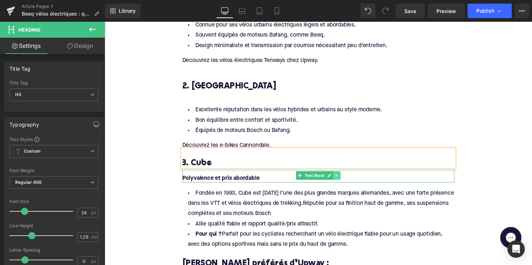
click at [342, 177] on icon at bounding box center [343, 179] width 4 height 4
click at [342, 175] on link at bounding box center [346, 178] width 8 height 9
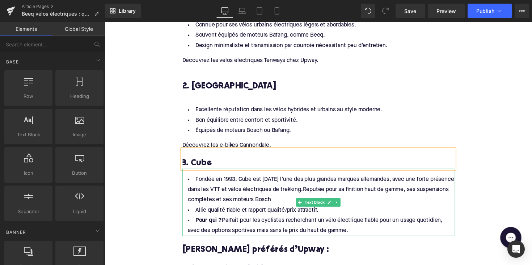
click at [338, 230] on li "Pour qui ? Parfait pour les cyclistes recherchant un vélo électrique fiable pou…" at bounding box center [323, 230] width 279 height 21
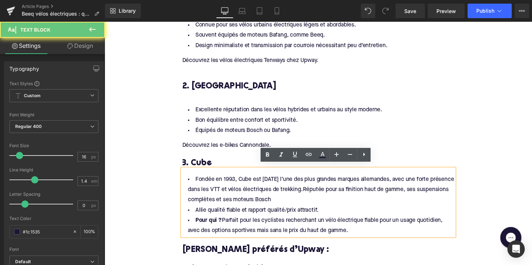
drag, startPoint x: 360, startPoint y: 230, endPoint x: 190, endPoint y: 173, distance: 179.7
click at [190, 173] on div "Fondée en 1993, Cube est [DATE] l’une des plus grandes marques allemandes, avec…" at bounding box center [323, 206] width 279 height 69
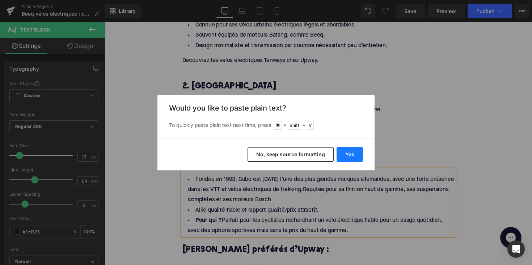
click at [358, 153] on button "Yes" at bounding box center [350, 154] width 26 height 14
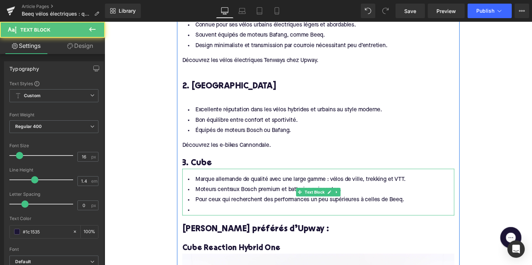
click at [214, 209] on li at bounding box center [323, 214] width 279 height 10
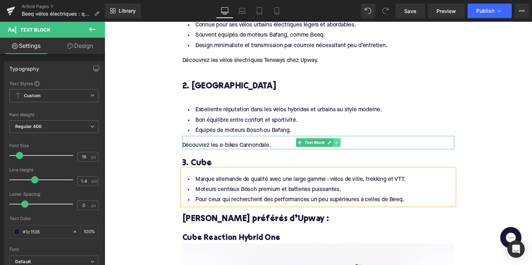
click at [342, 144] on icon at bounding box center [342, 145] width 1 height 3
click at [337, 143] on icon at bounding box center [339, 145] width 4 height 4
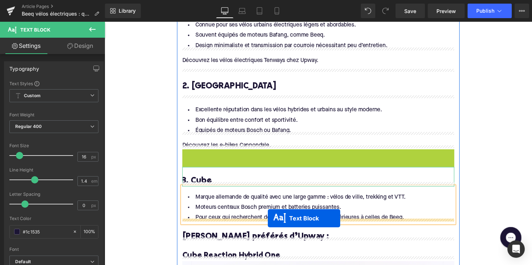
drag, startPoint x: 302, startPoint y: 156, endPoint x: 272, endPoint y: 223, distance: 72.7
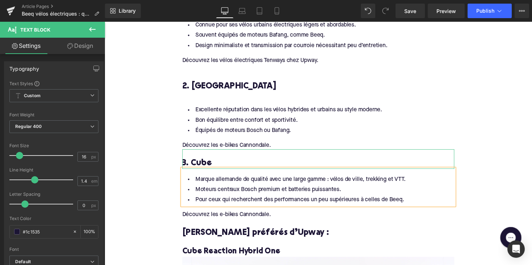
click at [227, 216] on div "Découvrez les e-bikes Cannondale." at bounding box center [323, 216] width 279 height 14
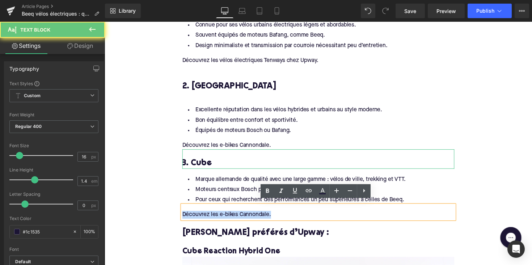
click at [227, 216] on div "Découvrez les e-bikes Cannondale." at bounding box center [323, 216] width 279 height 14
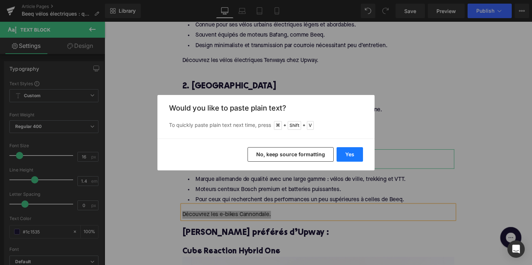
click at [343, 158] on button "Yes" at bounding box center [350, 154] width 26 height 14
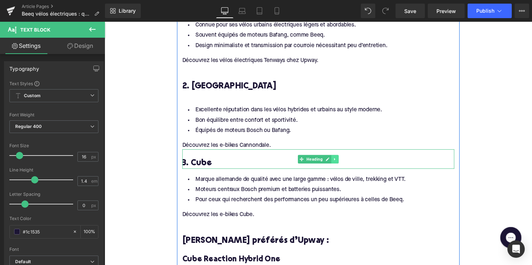
click at [340, 160] on icon at bounding box center [341, 162] width 4 height 4
click at [335, 160] on icon at bounding box center [337, 162] width 4 height 4
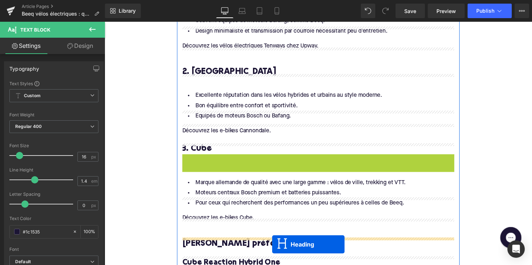
scroll to position [881, 0]
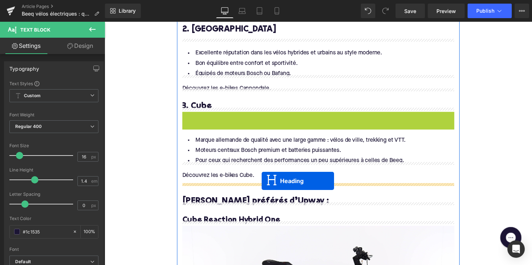
drag, startPoint x: 303, startPoint y: 180, endPoint x: 266, endPoint y: 185, distance: 38.0
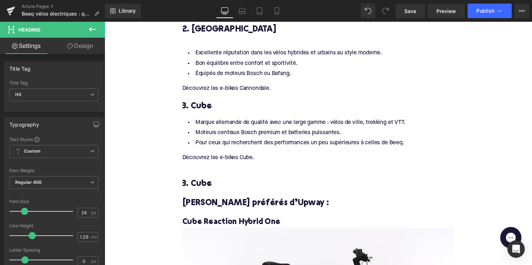
click at [198, 182] on h3 "3. Cube" at bounding box center [323, 187] width 279 height 11
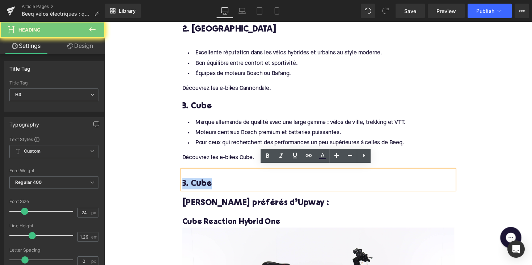
click at [198, 182] on h3 "3. Cube" at bounding box center [323, 187] width 279 height 11
paste div
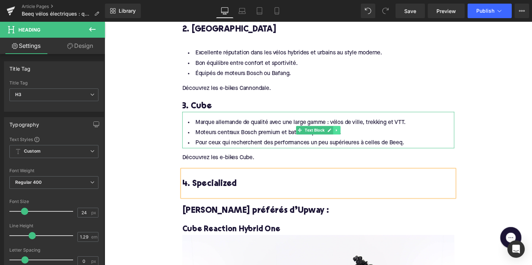
click at [339, 128] on link at bounding box center [343, 132] width 8 height 9
click at [337, 131] on icon at bounding box center [339, 133] width 4 height 4
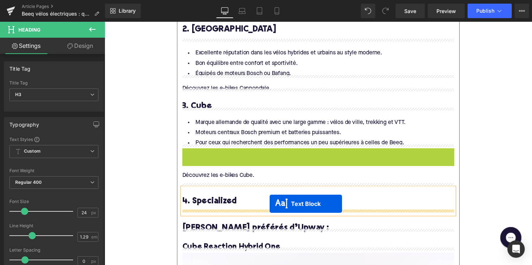
drag, startPoint x: 303, startPoint y: 165, endPoint x: 274, endPoint y: 208, distance: 51.5
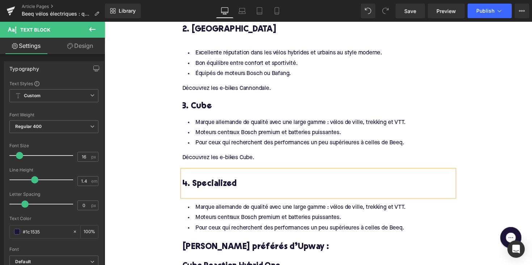
click at [216, 207] on li "Marque allemande de qualité avec une large gamme : vélos de ville, trekking et …" at bounding box center [323, 212] width 279 height 10
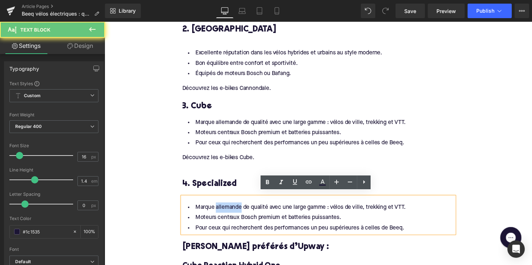
click at [216, 207] on li "Marque allemande de qualité avec une large gamme : vélos de ville, trekking et …" at bounding box center [323, 212] width 279 height 10
click at [352, 219] on li "Moteurs centraux Bosch premium et batteries puissantes." at bounding box center [323, 222] width 279 height 10
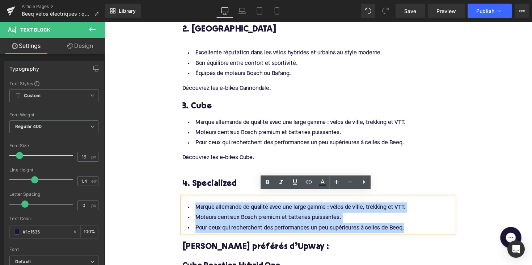
drag, startPoint x: 420, startPoint y: 228, endPoint x: 193, endPoint y: 206, distance: 228.4
click at [193, 207] on ul "Marque allemande de qualité avec une large gamme : vélos de ville, trekking et …" at bounding box center [323, 222] width 279 height 31
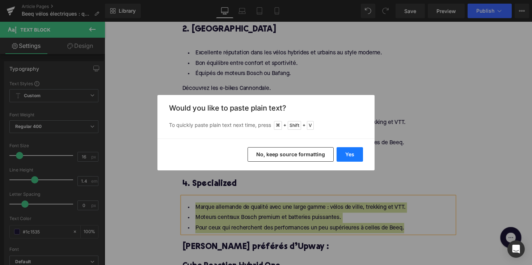
click at [346, 155] on button "Yes" at bounding box center [350, 154] width 26 height 14
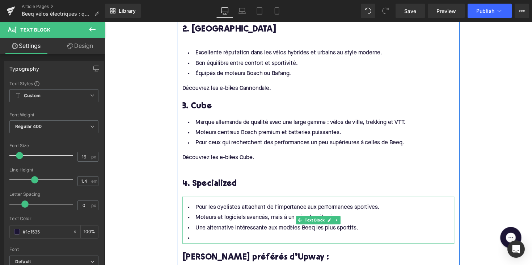
click at [233, 233] on li "Une alternative intéressante aux modèles Beeq les plus sportifs." at bounding box center [323, 233] width 279 height 10
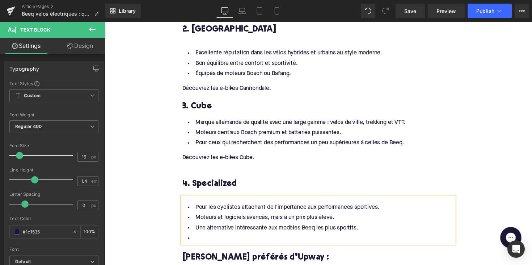
click at [249, 236] on div "Rendering Content" at bounding box center [266, 236] width 45 height 8
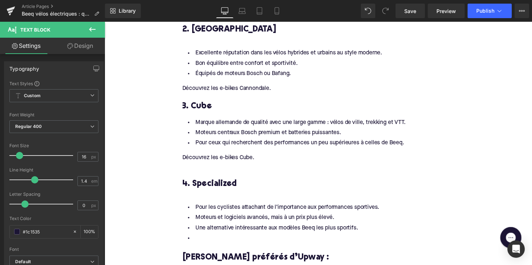
click at [242, 240] on li at bounding box center [323, 243] width 279 height 10
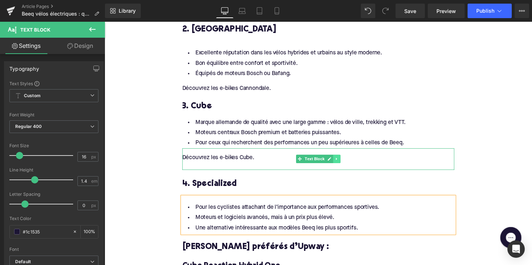
click at [342, 161] on link at bounding box center [343, 162] width 8 height 9
click at [337, 160] on link at bounding box center [339, 162] width 8 height 9
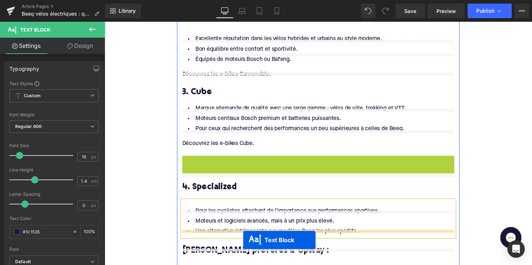
scroll to position [932, 0]
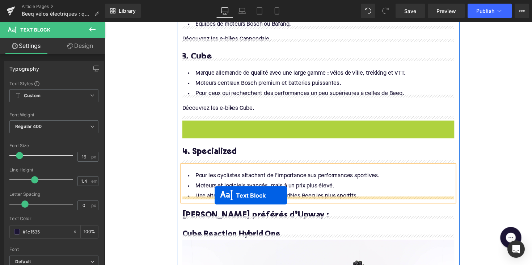
drag, startPoint x: 301, startPoint y: 179, endPoint x: 217, endPoint y: 199, distance: 86.8
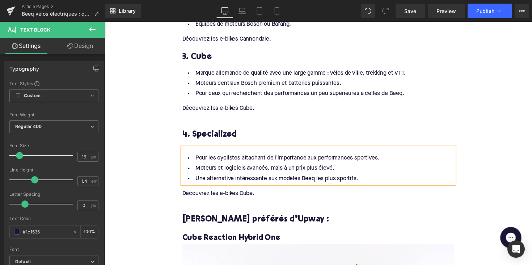
click at [212, 193] on div "Découvrez les e-bikes Cube." at bounding box center [323, 198] width 279 height 22
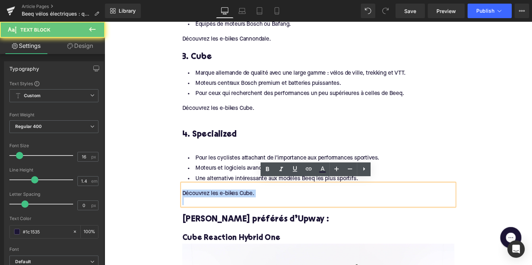
click at [212, 193] on div "Découvrez les e-bikes Cube." at bounding box center [323, 198] width 279 height 22
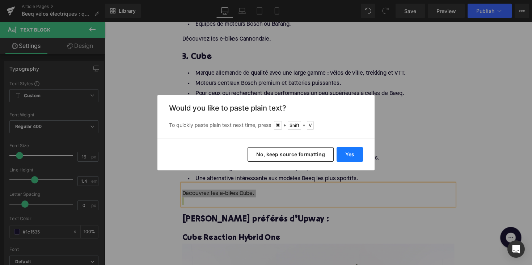
click at [349, 150] on button "Yes" at bounding box center [350, 154] width 26 height 14
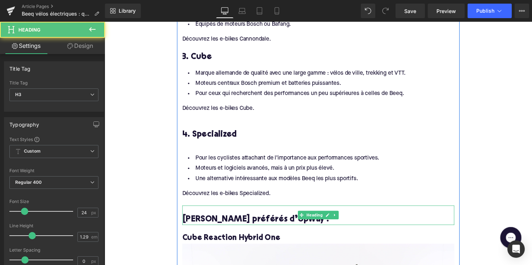
click at [245, 218] on h3 "[PERSON_NAME] préférés d’Upway :" at bounding box center [323, 223] width 279 height 11
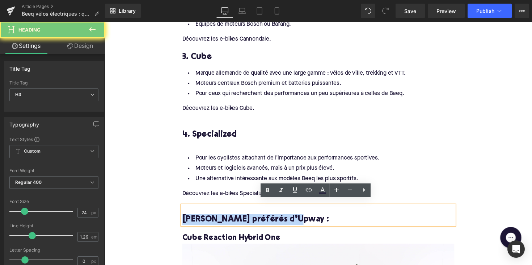
paste div
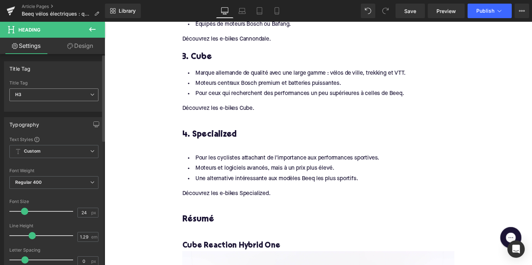
click at [45, 91] on span "H3" at bounding box center [53, 94] width 89 height 13
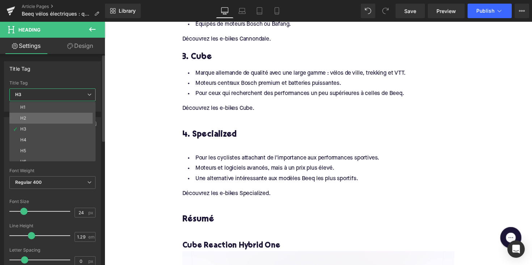
click at [40, 117] on li "H2" at bounding box center [53, 118] width 89 height 11
type input "28"
type input "1.11"
type input "100"
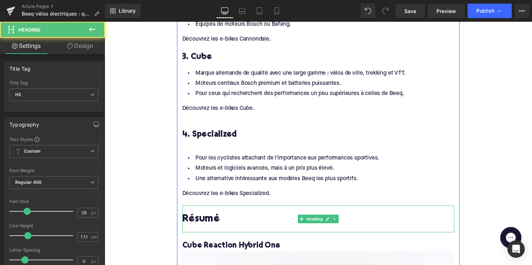
click at [198, 229] on div at bounding box center [323, 233] width 279 height 8
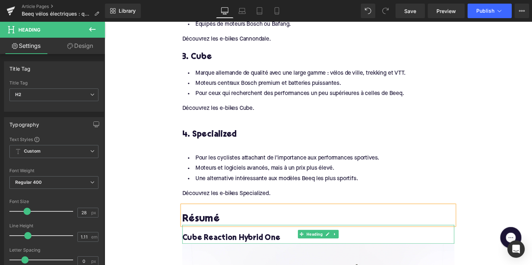
scroll to position [1023, 0]
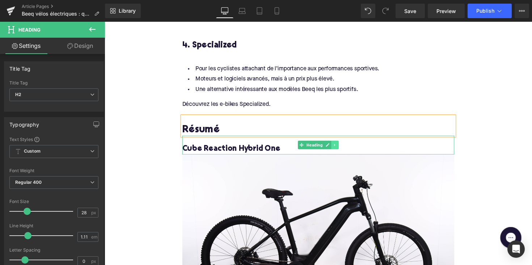
click at [339, 145] on icon at bounding box center [341, 147] width 4 height 4
click at [341, 143] on link at bounding box center [345, 147] width 8 height 9
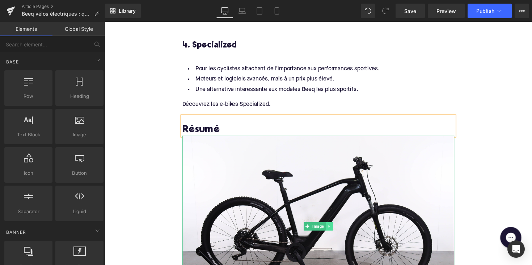
click at [332, 228] on link at bounding box center [335, 231] width 8 height 9
click at [337, 229] on icon at bounding box center [339, 231] width 4 height 4
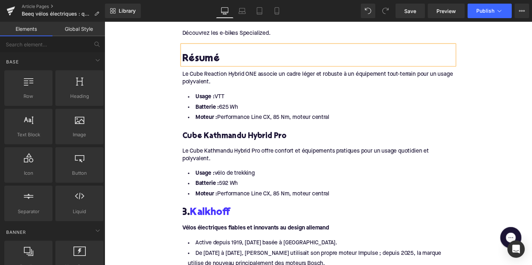
scroll to position [1094, 0]
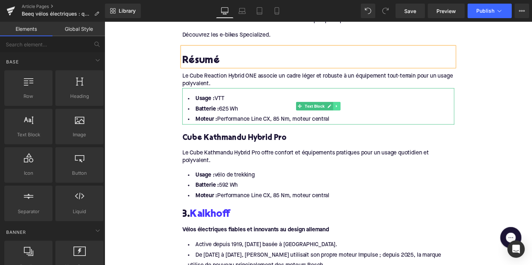
click at [341, 106] on icon at bounding box center [343, 108] width 4 height 4
click at [342, 104] on link at bounding box center [346, 108] width 8 height 9
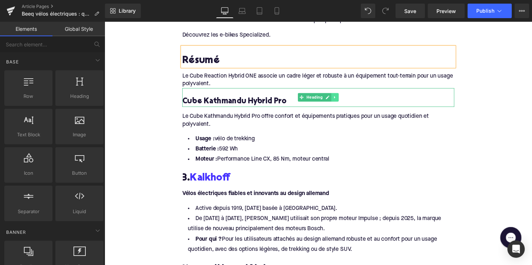
click at [339, 97] on icon at bounding box center [341, 99] width 4 height 4
click at [342, 97] on link at bounding box center [345, 99] width 8 height 9
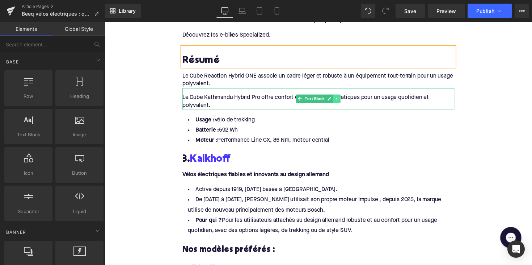
click at [342, 98] on icon at bounding box center [343, 100] width 4 height 4
click at [344, 98] on icon at bounding box center [346, 100] width 4 height 4
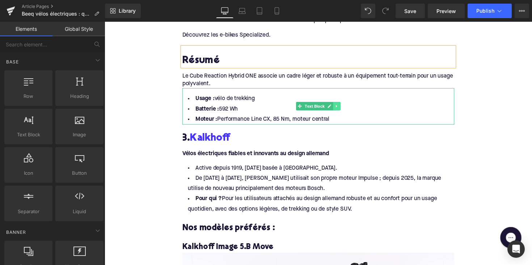
click at [342, 106] on icon at bounding box center [343, 108] width 4 height 4
click at [344, 106] on icon at bounding box center [346, 108] width 4 height 4
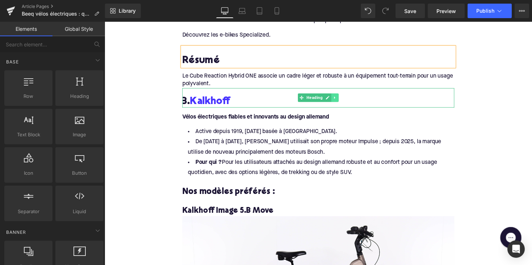
click at [340, 98] on icon at bounding box center [340, 99] width 1 height 3
click at [342, 97] on icon at bounding box center [344, 99] width 4 height 4
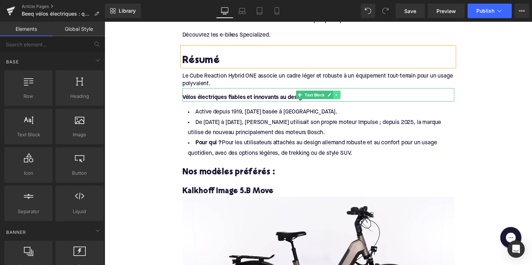
click at [343, 92] on link at bounding box center [343, 96] width 8 height 9
click at [344, 94] on icon at bounding box center [346, 96] width 4 height 4
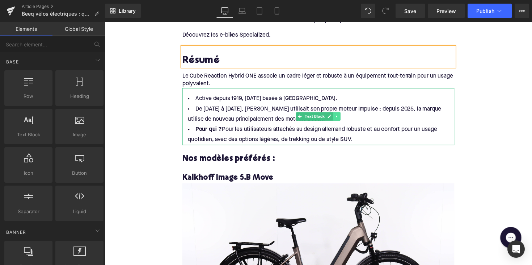
click at [343, 117] on icon at bounding box center [343, 119] width 4 height 4
click at [344, 117] on icon at bounding box center [346, 119] width 4 height 4
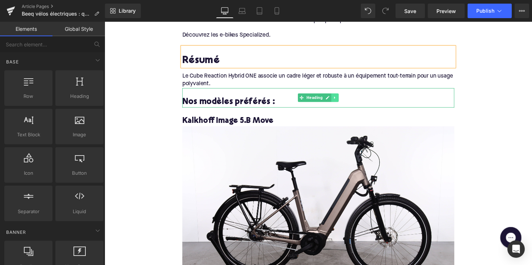
click at [340, 98] on icon at bounding box center [340, 99] width 1 height 3
click at [342, 97] on icon at bounding box center [344, 99] width 4 height 4
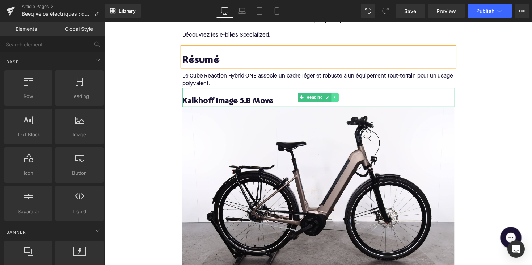
click at [341, 95] on link at bounding box center [341, 99] width 8 height 9
click at [341, 95] on link at bounding box center [345, 99] width 8 height 9
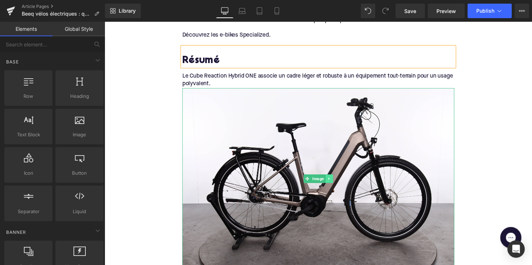
click at [333, 178] on link at bounding box center [335, 182] width 8 height 9
click at [337, 180] on icon at bounding box center [339, 182] width 4 height 4
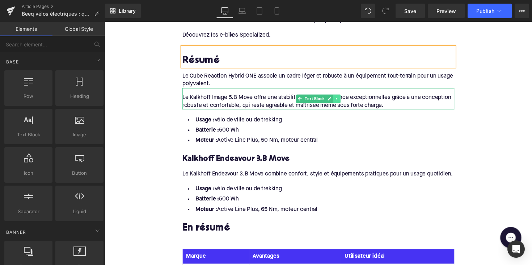
click at [341, 98] on link at bounding box center [343, 100] width 8 height 9
click at [343, 96] on link at bounding box center [346, 100] width 8 height 9
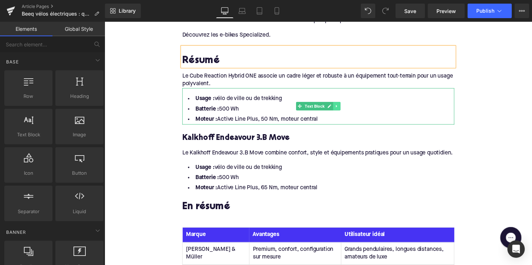
click at [342, 107] on icon at bounding box center [342, 108] width 1 height 3
click at [343, 104] on link at bounding box center [346, 108] width 8 height 9
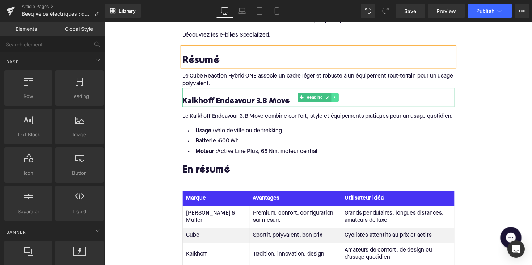
click at [339, 97] on icon at bounding box center [341, 99] width 4 height 4
click at [342, 97] on icon at bounding box center [344, 99] width 4 height 4
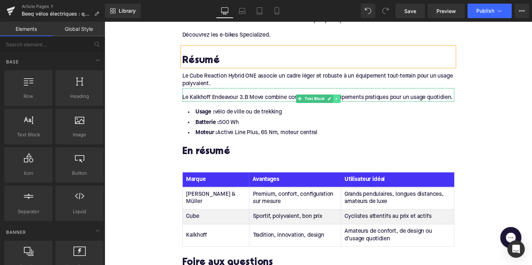
click at [342, 99] on icon at bounding box center [342, 100] width 1 height 3
click at [342, 96] on link at bounding box center [346, 100] width 8 height 9
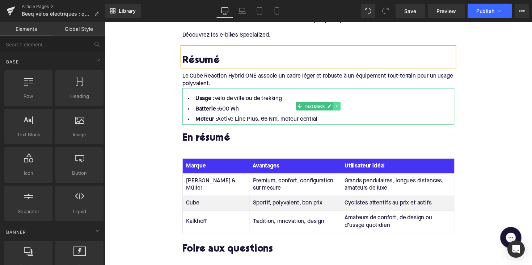
click at [342, 107] on icon at bounding box center [342, 108] width 1 height 3
click at [344, 106] on icon at bounding box center [346, 108] width 4 height 4
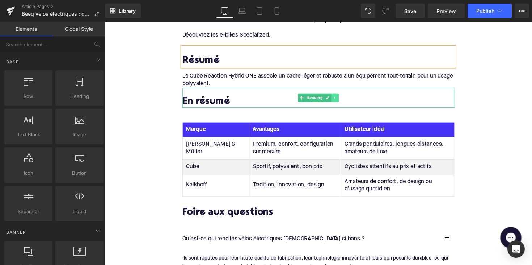
click at [341, 97] on icon at bounding box center [341, 99] width 4 height 4
click at [343, 97] on icon at bounding box center [344, 99] width 4 height 4
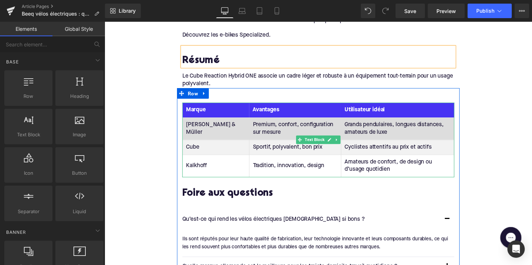
click at [368, 130] on td "Grands pendulaires, longues distances, amateurs de luxe" at bounding box center [405, 131] width 116 height 23
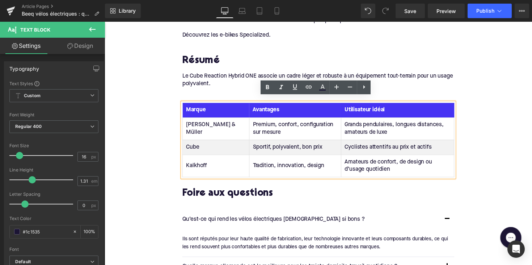
click at [397, 90] on div "Tableau des pressions de pneus Marque Avantages Utilisateur idéal [PERSON_NAME]…" at bounding box center [324, 224] width 290 height 268
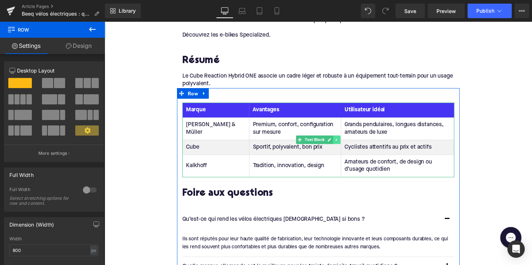
click at [343, 140] on icon at bounding box center [343, 142] width 4 height 4
click at [346, 140] on icon at bounding box center [346, 142] width 4 height 4
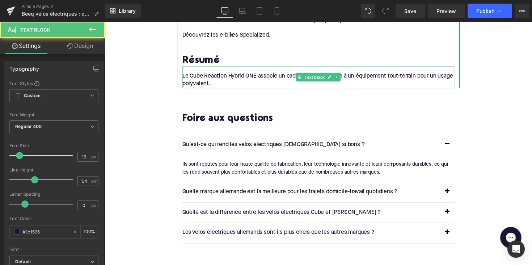
click at [215, 74] on div "Le Cube Reaction Hybrid ONE associe un cadre léger et robuste à un équipement t…" at bounding box center [323, 79] width 279 height 22
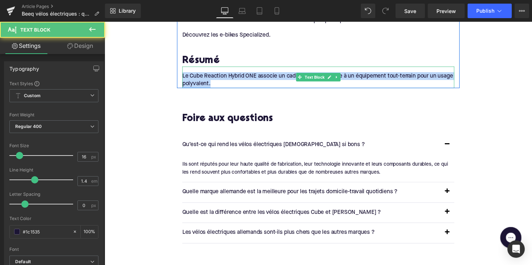
click at [215, 74] on div "Le Cube Reaction Hybrid ONE associe un cadre léger et robuste à un équipement t…" at bounding box center [323, 79] width 279 height 22
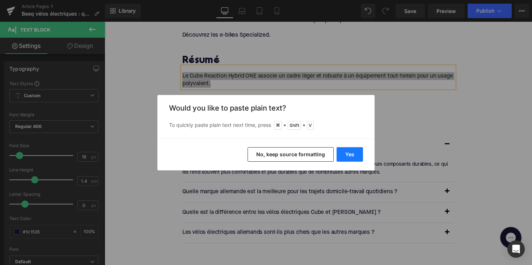
click at [339, 153] on button "Yes" at bounding box center [350, 154] width 26 height 14
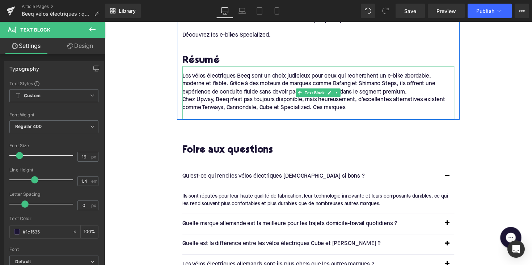
click at [185, 98] on div "Chez Upway, Beeq n’est pas toujours disponible, mais heureusement, d’excellente…" at bounding box center [323, 106] width 279 height 16
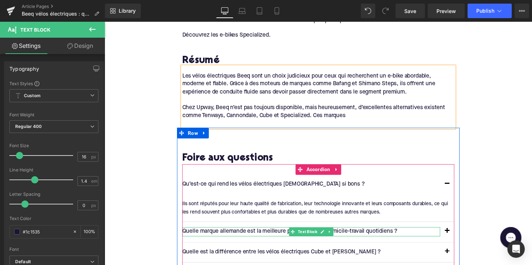
scroll to position [1110, 0]
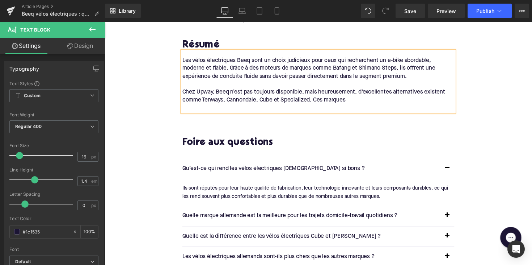
click at [359, 98] on div "Chez Upway, Beeq n’est pas toujours disponible, mais heureusement, d’excellente…" at bounding box center [323, 98] width 279 height 16
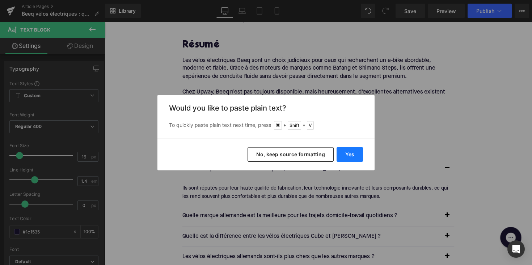
click at [347, 156] on button "Yes" at bounding box center [350, 154] width 26 height 14
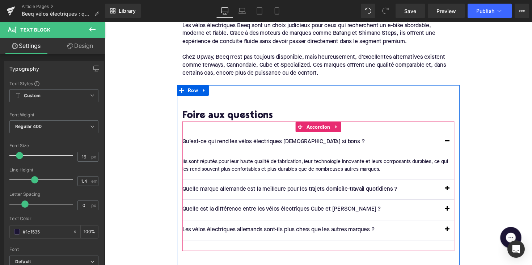
scroll to position [1181, 0]
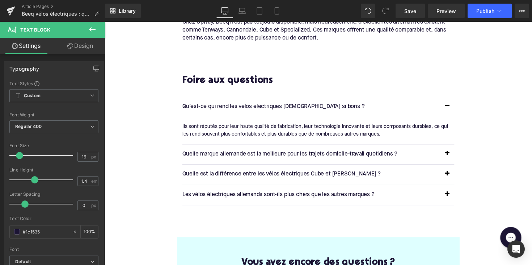
click at [231, 104] on p "Qu’est-ce qui rend les vélos électriques [DEMOGRAPHIC_DATA] si bons ?" at bounding box center [316, 108] width 264 height 9
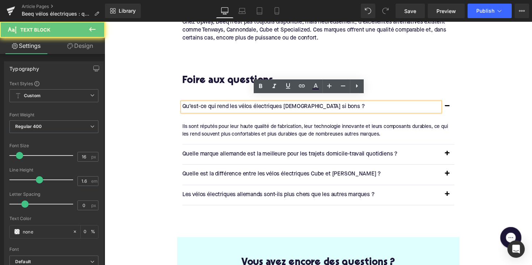
click at [231, 104] on p "Qu’est-ce qui rend les vélos électriques [DEMOGRAPHIC_DATA] si bons ?" at bounding box center [316, 108] width 264 height 9
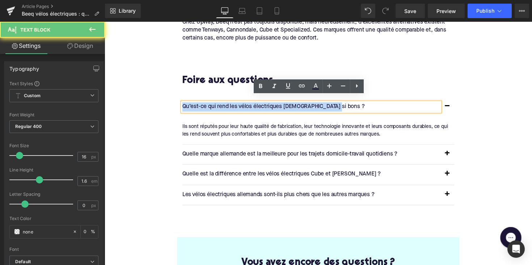
click at [231, 104] on p "Qu’est-ce qui rend les vélos électriques [DEMOGRAPHIC_DATA] si bons ?" at bounding box center [316, 108] width 264 height 9
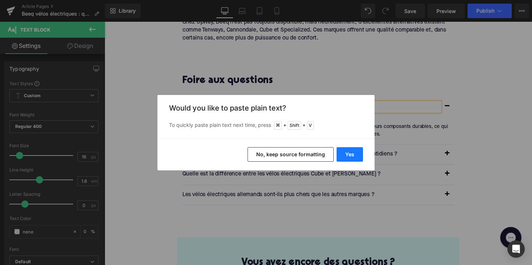
click at [349, 157] on button "Yes" at bounding box center [350, 154] width 26 height 14
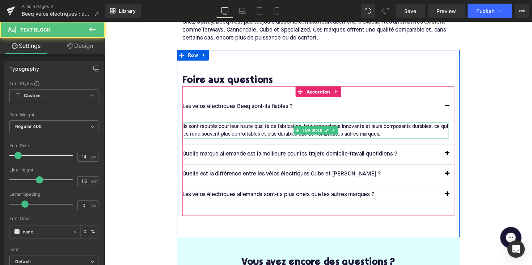
click at [242, 125] on div "Ils sont réputés pour leur haute qualité de fabrication, leur technologie innov…" at bounding box center [320, 133] width 273 height 16
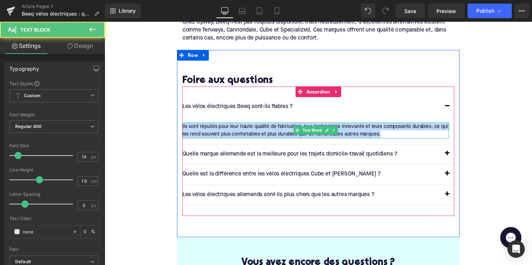
click at [242, 125] on div "Ils sont réputés pour leur haute qualité de fabrication, leur technologie innov…" at bounding box center [320, 133] width 273 height 16
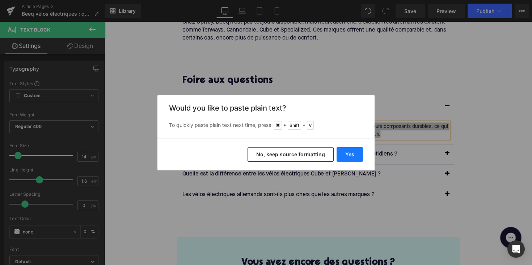
click at [344, 153] on button "Yes" at bounding box center [350, 154] width 26 height 14
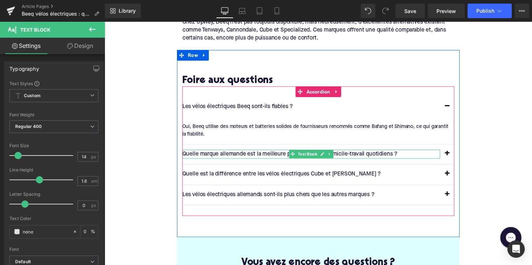
click at [270, 153] on p "Quelle marque allemande est la meilleure pour les trajets domicile-travail quot…" at bounding box center [316, 157] width 264 height 9
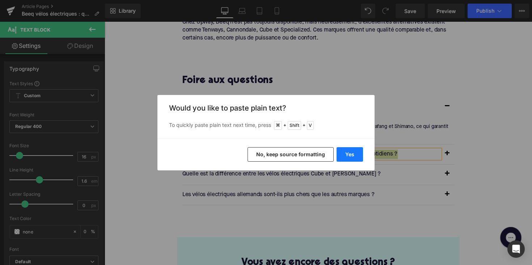
click at [349, 159] on button "Yes" at bounding box center [350, 154] width 26 height 14
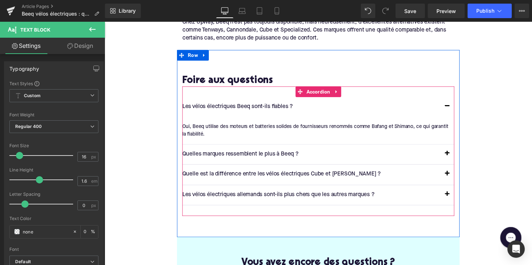
click at [455, 148] on button "button" at bounding box center [455, 157] width 14 height 20
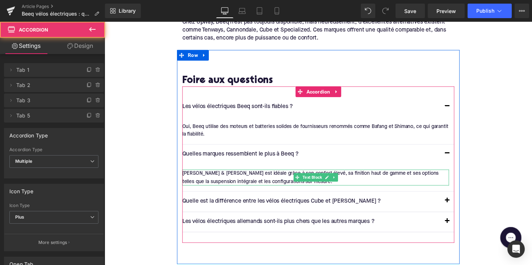
click at [264, 174] on div "[PERSON_NAME] & [PERSON_NAME] est idéale grâce à son confort élevé, sa finition…" at bounding box center [320, 181] width 273 height 16
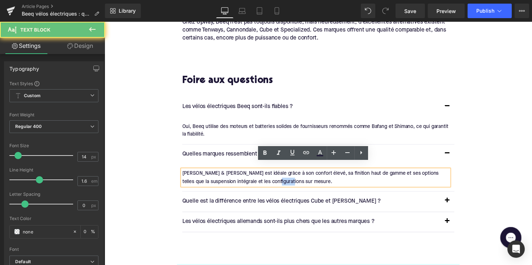
click at [264, 174] on div "[PERSON_NAME] & [PERSON_NAME] est idéale grâce à son confort élevé, sa finition…" at bounding box center [320, 181] width 273 height 16
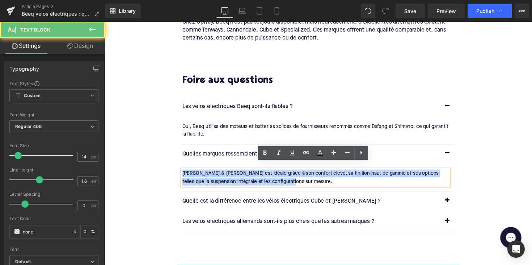
click at [264, 174] on div "[PERSON_NAME] & [PERSON_NAME] est idéale grâce à son confort élevé, sa finition…" at bounding box center [320, 181] width 273 height 16
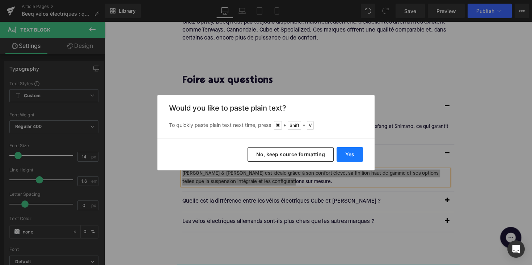
click at [348, 152] on button "Yes" at bounding box center [350, 154] width 26 height 14
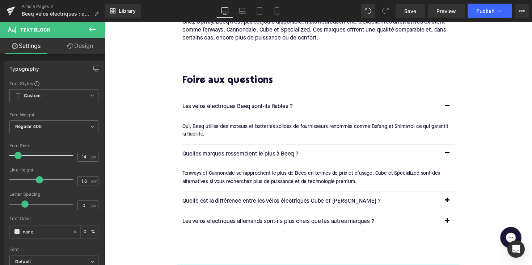
click at [235, 201] on p "Quelle est la différence entre les vélos électriques Cube et [PERSON_NAME] ?" at bounding box center [316, 205] width 264 height 9
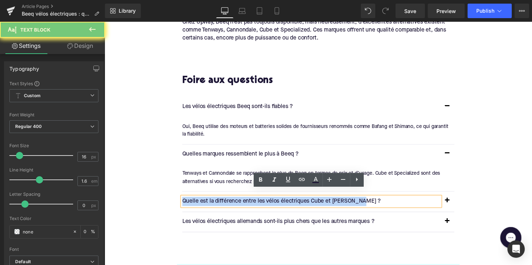
click at [235, 201] on p "Quelle est la différence entre les vélos électriques Cube et [PERSON_NAME] ?" at bounding box center [316, 205] width 264 height 9
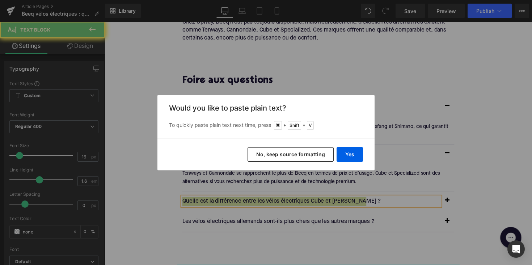
click at [336, 156] on div "Yes No, keep source formatting" at bounding box center [265, 154] width 217 height 32
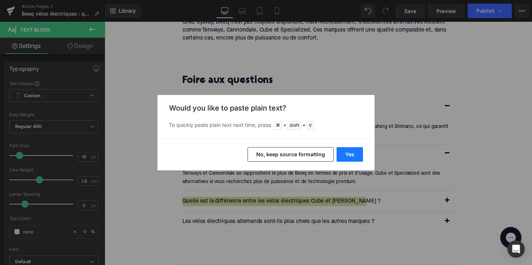
click at [341, 154] on button "Yes" at bounding box center [350, 154] width 26 height 14
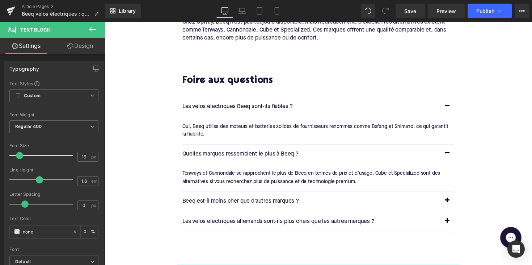
click at [456, 198] on button "button" at bounding box center [455, 205] width 14 height 20
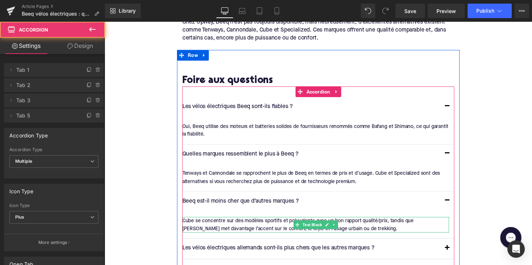
click at [268, 221] on div "Cube se concentre sur des modèles sportifs et polyvalents avec un bon rapport q…" at bounding box center [320, 229] width 273 height 16
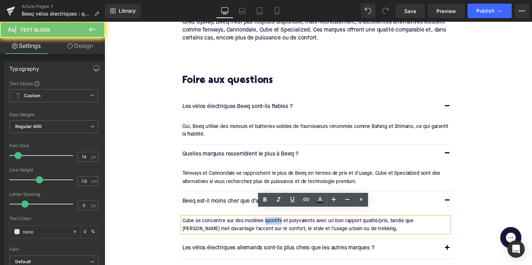
click at [268, 221] on div "Cube se concentre sur des modèles sportifs et polyvalents avec un bon rapport q…" at bounding box center [320, 229] width 273 height 16
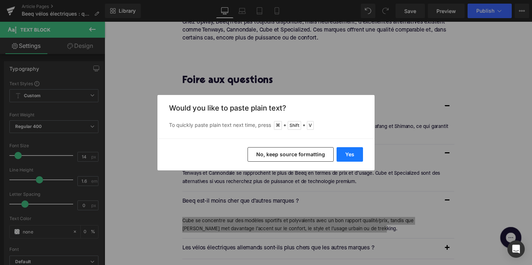
drag, startPoint x: 354, startPoint y: 151, endPoint x: 207, endPoint y: 230, distance: 166.5
click at [354, 151] on button "Yes" at bounding box center [350, 154] width 26 height 14
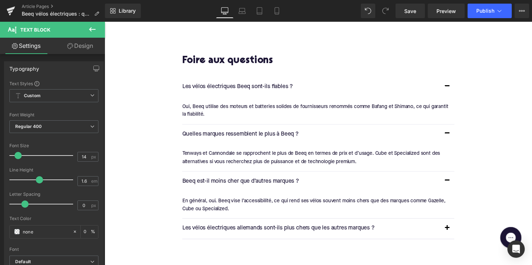
scroll to position [1214, 0]
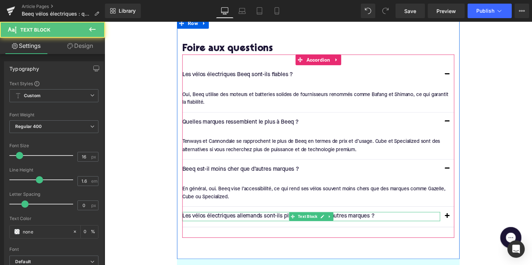
click at [245, 216] on p "Les vélos électriques allemands sont-ils plus chers que les autres marques ?" at bounding box center [316, 220] width 264 height 9
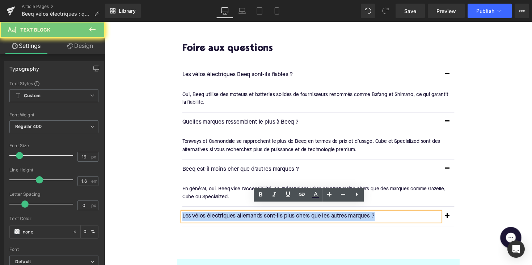
click at [245, 216] on p "Les vélos électriques allemands sont-ils plus chers que les autres marques ?" at bounding box center [316, 220] width 264 height 9
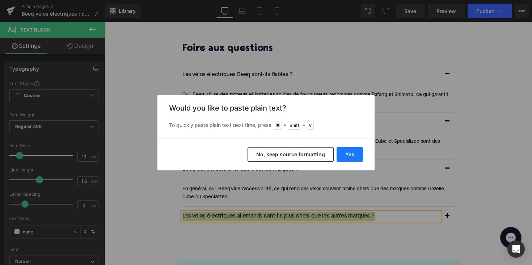
click at [342, 155] on button "Yes" at bounding box center [350, 154] width 26 height 14
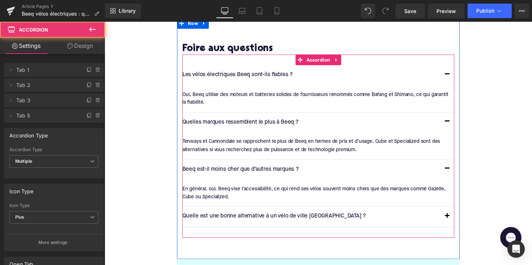
click at [456, 223] on span "button" at bounding box center [456, 223] width 0 height 0
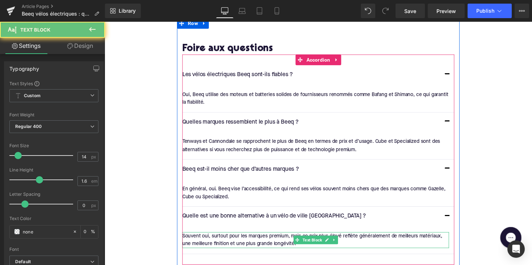
click at [255, 237] on div "Souvent oui, surtout pour les marques premium, mais ce prix plus élevé reflète …" at bounding box center [320, 245] width 273 height 16
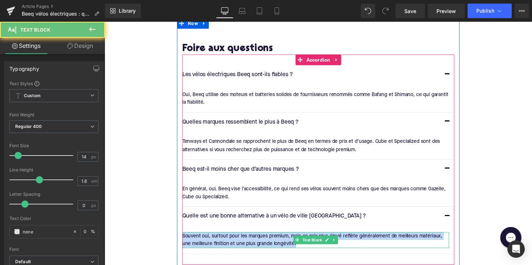
click at [255, 237] on div "Souvent oui, surtout pour les marques premium, mais ce prix plus élevé reflète …" at bounding box center [320, 245] width 273 height 16
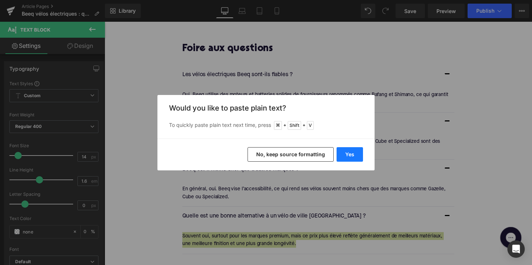
click at [343, 156] on button "Yes" at bounding box center [350, 154] width 26 height 14
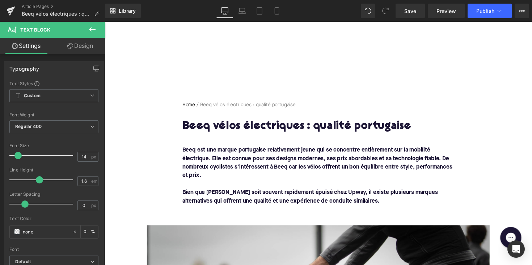
scroll to position [0, 0]
click at [309, 221] on div "Home / Beeq vélos électriques : qualité portugaise Breadcrumbs Beeq vélos élect…" at bounding box center [324, 153] width 290 height 141
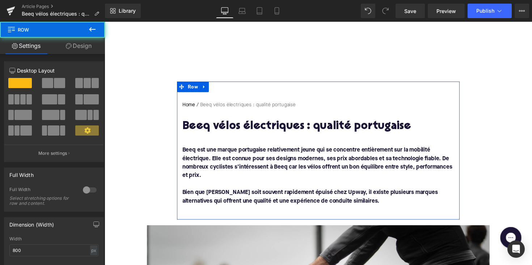
scroll to position [0, 0]
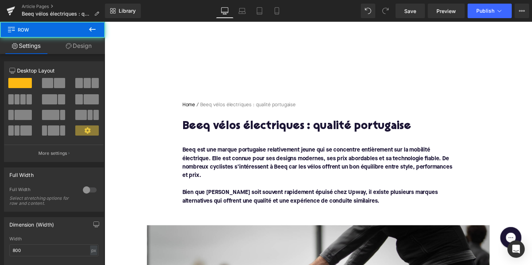
click at [288, 235] on div "Rendering Content" at bounding box center [266, 236] width 45 height 8
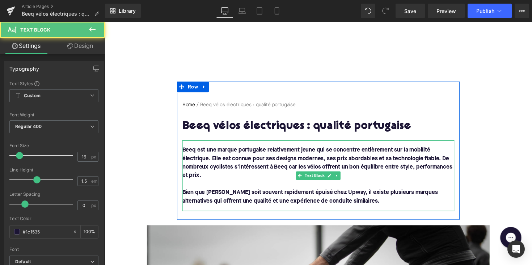
click at [192, 156] on font "Beeq est une marque portugaise relativement jeune qui se concentre entièrement …" at bounding box center [322, 166] width 277 height 32
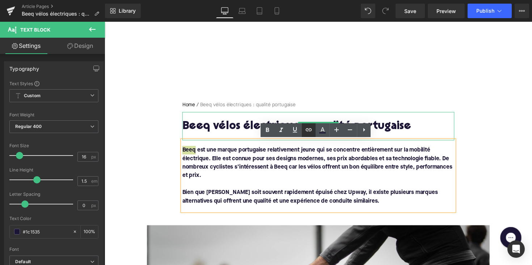
click at [315, 135] on link at bounding box center [309, 130] width 14 height 14
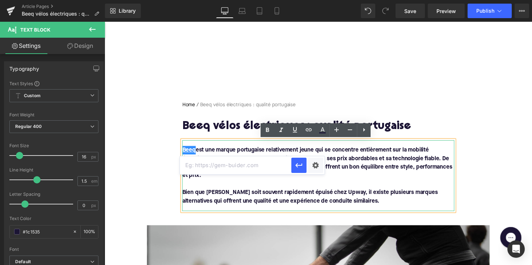
click at [277, 163] on input "text" at bounding box center [235, 165] width 111 height 18
paste input "[URL][DOMAIN_NAME]"
click at [299, 166] on icon "button" at bounding box center [299, 165] width 9 height 9
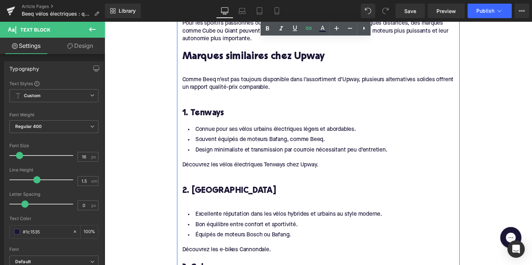
scroll to position [712, 0]
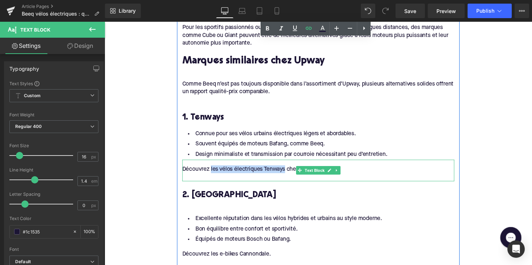
drag, startPoint x: 212, startPoint y: 169, endPoint x: 289, endPoint y: 168, distance: 76.7
click at [289, 169] on div "Découvrez les vélos électriques Tenways chez Upway." at bounding box center [323, 173] width 279 height 8
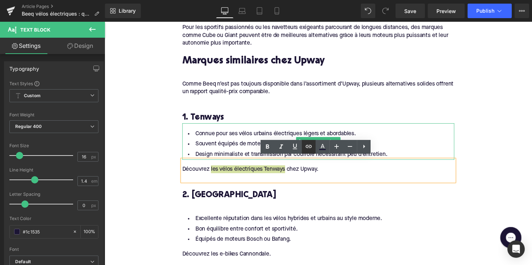
click at [311, 147] on icon at bounding box center [309, 146] width 6 height 3
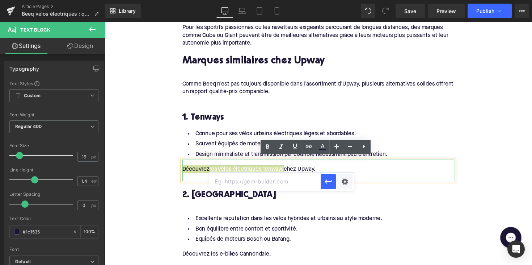
click at [268, 173] on input "text" at bounding box center [264, 181] width 111 height 18
paste input "[URL][DOMAIN_NAME]"
click at [321, 181] on button "button" at bounding box center [328, 181] width 15 height 15
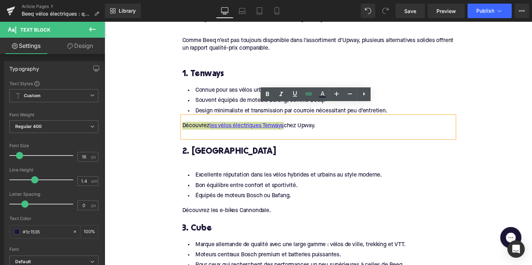
scroll to position [766, 0]
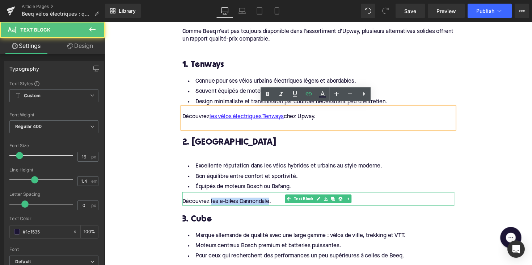
drag, startPoint x: 212, startPoint y: 202, endPoint x: 272, endPoint y: 200, distance: 59.7
click at [272, 200] on div "Découvrez les e-bikes Cannondale." at bounding box center [323, 203] width 279 height 14
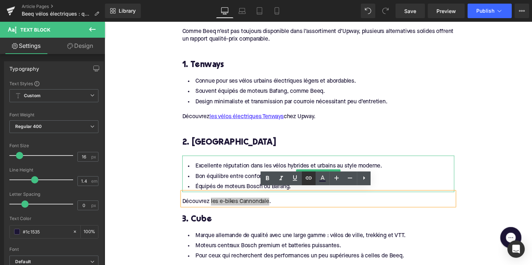
click at [311, 178] on icon at bounding box center [308, 177] width 9 height 9
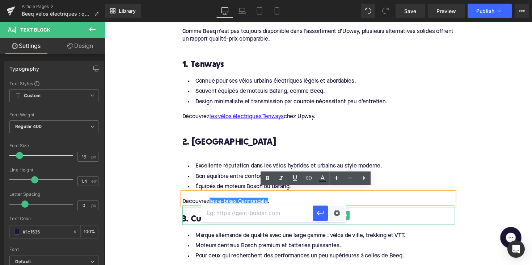
click at [256, 216] on input "text" at bounding box center [256, 213] width 111 height 18
paste input "[URL][DOMAIN_NAME]"
click at [316, 209] on icon "button" at bounding box center [320, 212] width 9 height 9
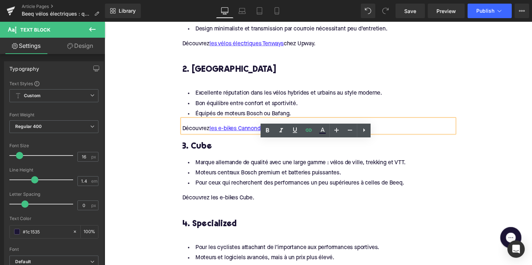
scroll to position [848, 0]
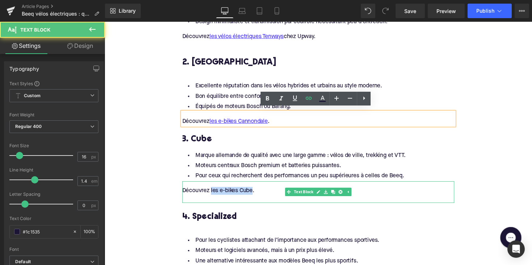
drag, startPoint x: 212, startPoint y: 190, endPoint x: 255, endPoint y: 190, distance: 42.7
click at [255, 190] on div "Découvrez les e-bikes Cube." at bounding box center [323, 196] width 279 height 22
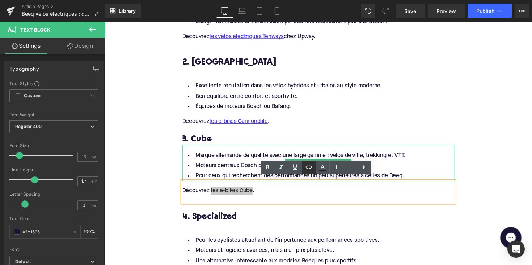
click at [305, 168] on icon at bounding box center [308, 167] width 9 height 9
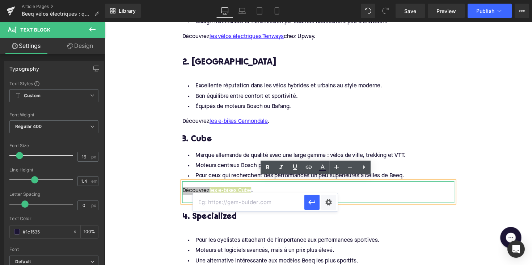
click at [262, 197] on input "text" at bounding box center [248, 202] width 111 height 18
paste input "[URL][DOMAIN_NAME]"
click at [312, 204] on icon "button" at bounding box center [312, 202] width 9 height 9
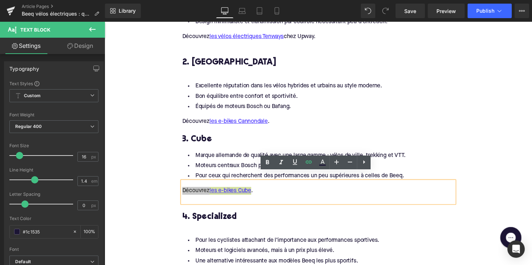
scroll to position [919, 0]
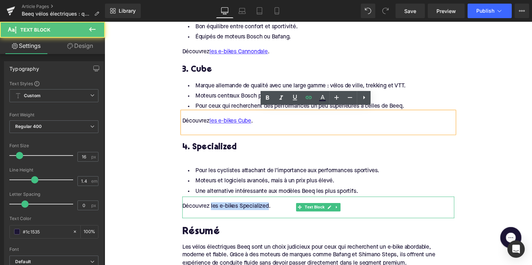
drag, startPoint x: 212, startPoint y: 205, endPoint x: 272, endPoint y: 205, distance: 60.4
click at [272, 206] on div "Découvrez les e-bikes Specialized." at bounding box center [323, 210] width 279 height 8
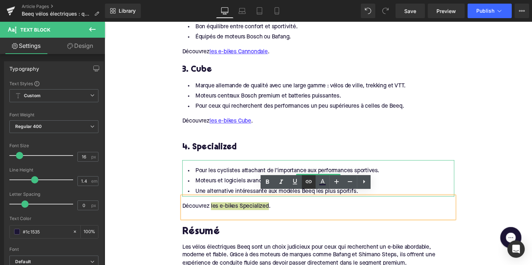
click at [304, 181] on link at bounding box center [309, 182] width 14 height 14
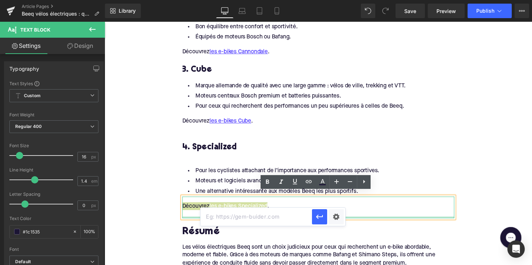
click at [249, 219] on input "text" at bounding box center [256, 216] width 111 height 18
paste input "[URL][DOMAIN_NAME]"
type input "[URL][DOMAIN_NAME]"
click at [318, 212] on icon "button" at bounding box center [319, 216] width 9 height 9
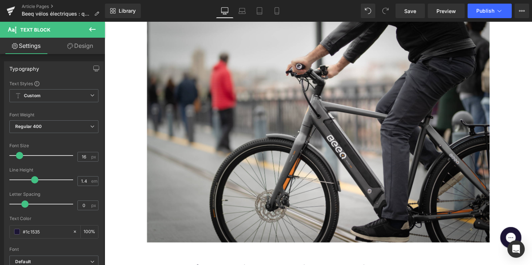
scroll to position [125, 0]
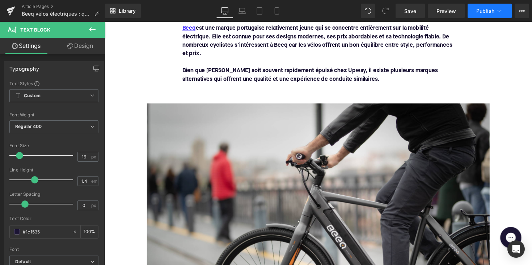
click at [480, 12] on span "Publish" at bounding box center [485, 11] width 18 height 6
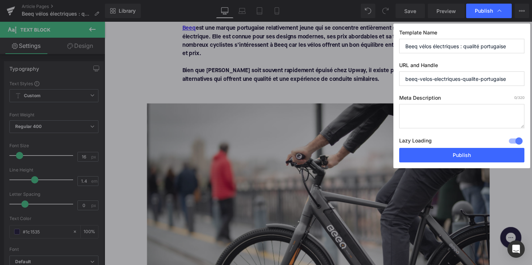
click at [419, 123] on textarea at bounding box center [461, 116] width 125 height 24
paste textarea "Découvrez Beeq e-bikes : design, prix attractif et fiabilité. Retrouvez aussi c…"
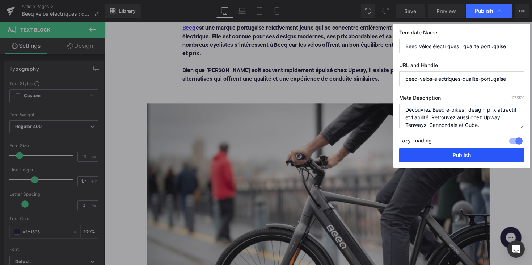
type textarea "Découvrez Beeq e-bikes : design, prix attractif et fiabilité. Retrouvez aussi c…"
click at [434, 159] on button "Publish" at bounding box center [461, 155] width 125 height 14
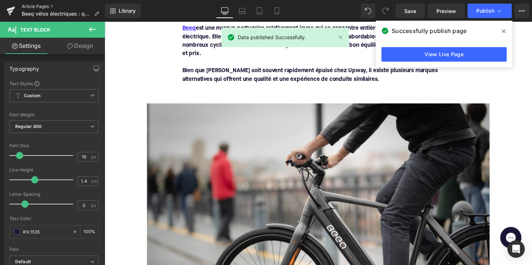
click at [37, 6] on link "Article Pages" at bounding box center [63, 7] width 83 height 6
